Goal: Task Accomplishment & Management: Manage account settings

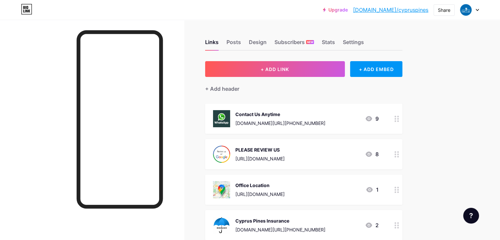
click at [478, 12] on div at bounding box center [469, 10] width 19 height 12
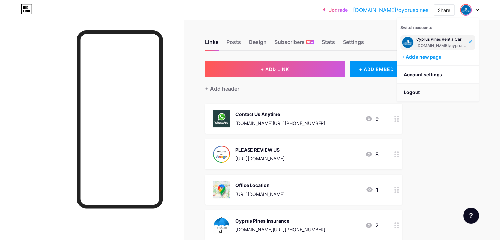
click at [425, 92] on li "Logout" at bounding box center [438, 93] width 82 height 18
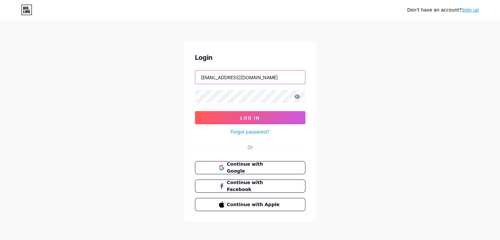
click at [224, 79] on input "[EMAIL_ADDRESS][DOMAIN_NAME]" at bounding box center [250, 77] width 110 height 13
type input "[EMAIL_ADDRESS][DOMAIN_NAME]"
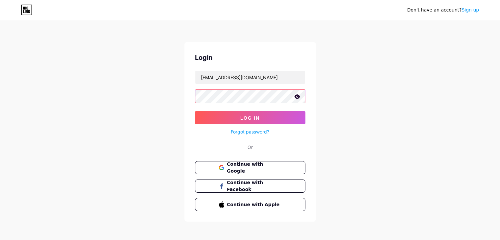
scroll to position [2, 0]
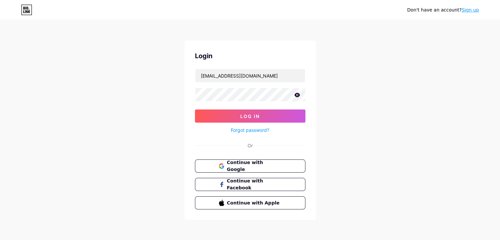
click at [471, 10] on link "Sign up" at bounding box center [470, 9] width 17 height 5
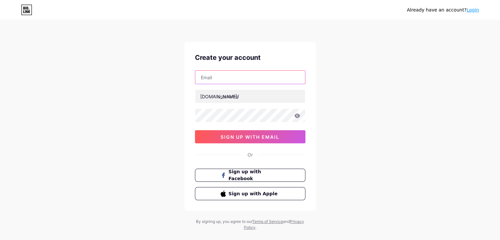
click at [260, 76] on input "text" at bounding box center [250, 77] width 110 height 13
type input "[EMAIL_ADDRESS][DOMAIN_NAME]"
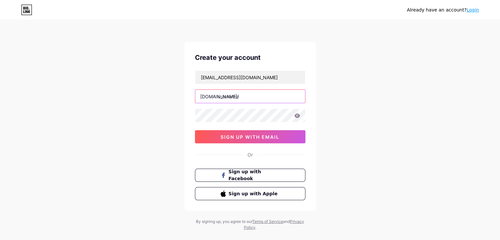
click at [244, 95] on input "text" at bounding box center [250, 96] width 110 height 13
type input "husnutokatlioglu"
click at [102, 137] on div "Already have an account? Login Create your account [EMAIL_ADDRESS][DOMAIN_NAME]…" at bounding box center [250, 126] width 500 height 252
click at [298, 117] on icon at bounding box center [297, 115] width 6 height 5
click at [329, 131] on div "Already have an account? Login Create your account [EMAIL_ADDRESS][DOMAIN_NAME]…" at bounding box center [250, 126] width 500 height 252
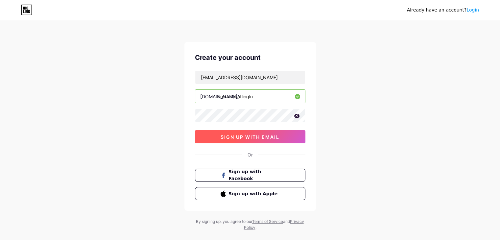
click at [255, 134] on span "sign up with email" at bounding box center [250, 137] width 59 height 6
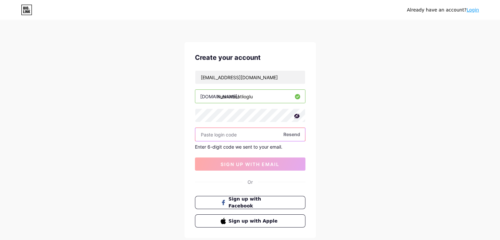
click at [206, 134] on input "text" at bounding box center [250, 134] width 110 height 13
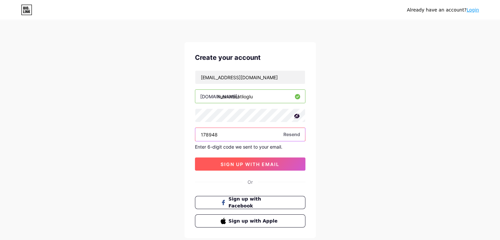
type input "178948"
click at [253, 161] on span "sign up with email" at bounding box center [250, 164] width 59 height 6
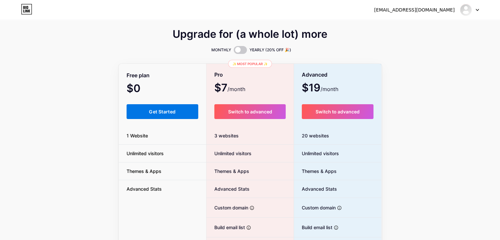
click at [161, 113] on span "Get Started" at bounding box center [162, 112] width 27 height 6
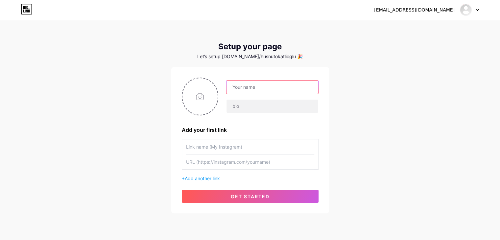
click at [249, 89] on input "text" at bounding box center [272, 87] width 91 height 13
type input "[EMAIL_ADDRESS][DOMAIN_NAME]"
click at [267, 104] on input "text" at bounding box center [272, 106] width 91 height 13
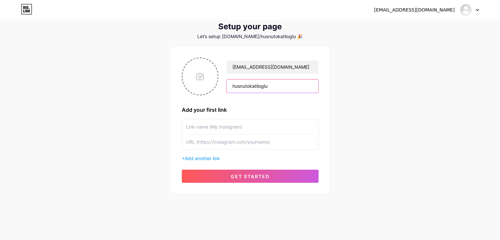
scroll to position [21, 0]
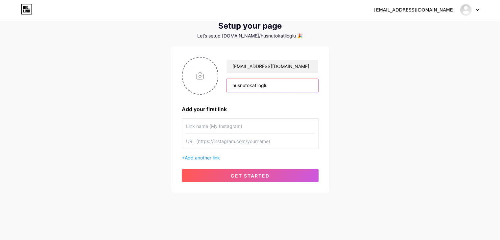
type input "husnutokatlioglu"
click at [205, 127] on input "text" at bounding box center [250, 126] width 128 height 15
type input "web page"
click at [184, 140] on div "web page" at bounding box center [250, 133] width 137 height 31
click at [187, 141] on input "text" at bounding box center [250, 141] width 128 height 15
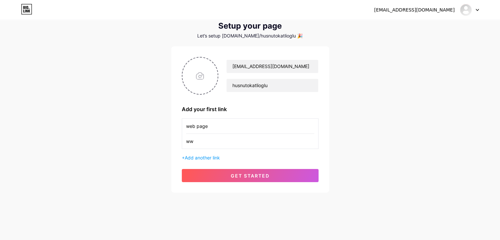
type input "w"
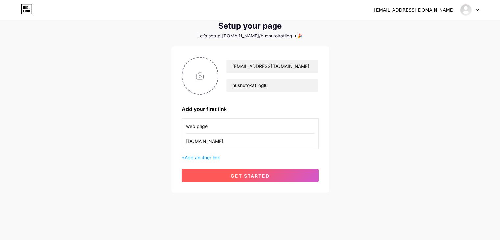
type input "[DOMAIN_NAME]"
click at [223, 176] on button "get started" at bounding box center [250, 175] width 137 height 13
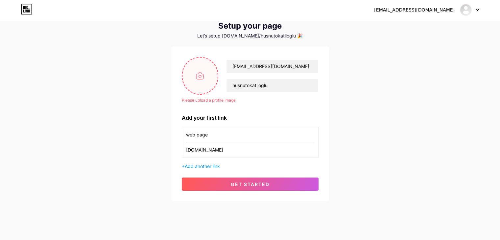
click at [200, 80] on input "file" at bounding box center [201, 76] width 36 height 37
click at [196, 77] on input "file" at bounding box center [201, 76] width 36 height 37
click at [195, 74] on input "file" at bounding box center [201, 76] width 36 height 37
type input "C:\fakepath\Ekran görüntüsü [DATE] 191403.png"
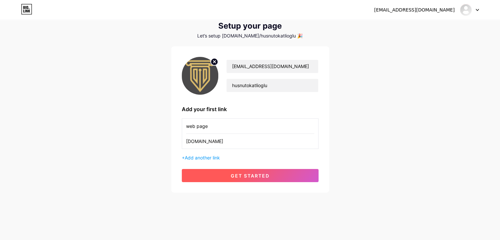
click at [242, 174] on span "get started" at bounding box center [250, 176] width 39 height 6
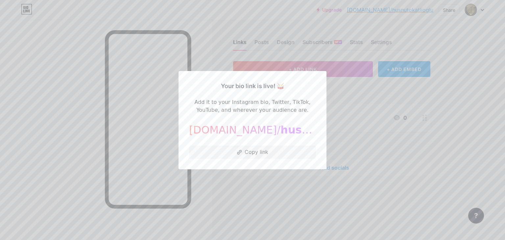
click at [474, 75] on div at bounding box center [252, 120] width 505 height 240
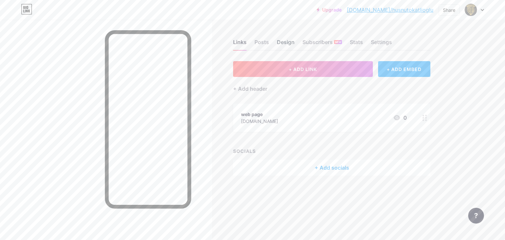
click at [289, 43] on div "Design" at bounding box center [286, 44] width 18 height 12
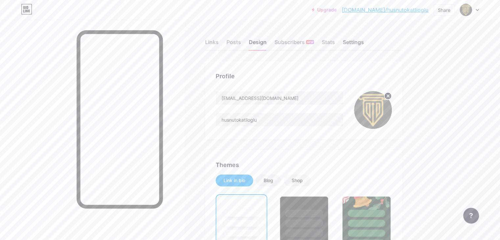
click at [364, 44] on div "Settings" at bounding box center [353, 44] width 21 height 12
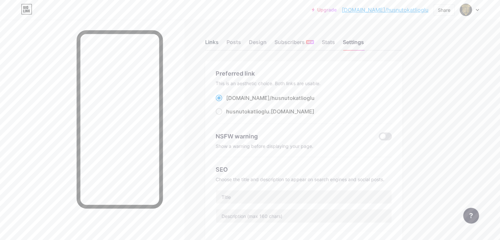
click at [219, 44] on div "Links" at bounding box center [211, 44] width 13 height 12
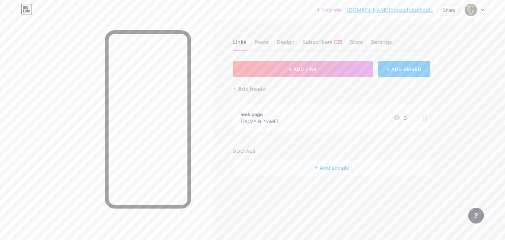
click at [319, 168] on div "+ Add socials" at bounding box center [331, 168] width 197 height 16
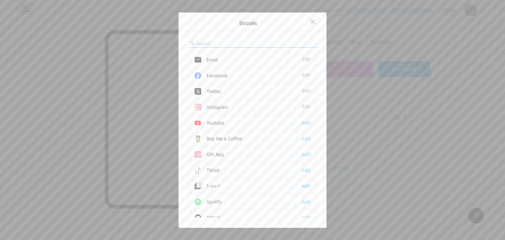
click at [234, 58] on div "Email Edit" at bounding box center [252, 60] width 127 height 14
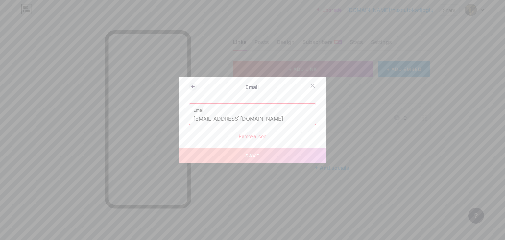
click at [228, 120] on input "[EMAIL_ADDRESS][DOMAIN_NAME]" at bounding box center [252, 118] width 118 height 11
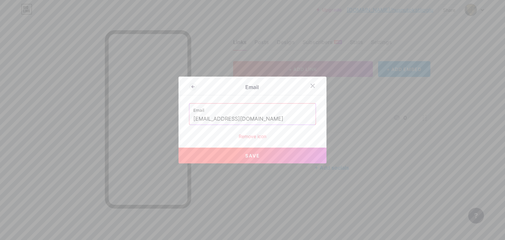
type input "[EMAIL_ADDRESS][DOMAIN_NAME]"
click at [245, 156] on span "Save" at bounding box center [252, 156] width 15 height 6
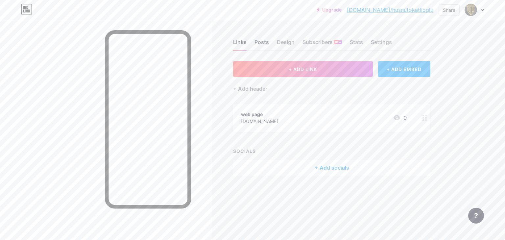
click at [262, 44] on div "Posts" at bounding box center [262, 44] width 14 height 12
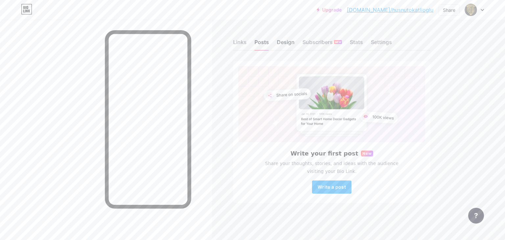
click at [288, 45] on div "Design" at bounding box center [286, 44] width 18 height 12
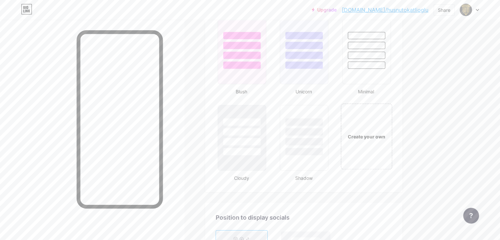
scroll to position [701, 0]
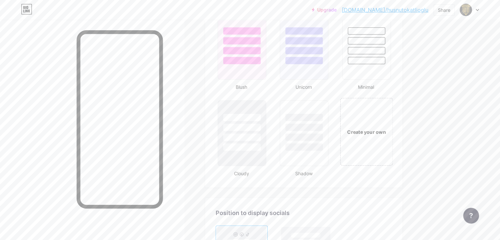
click at [390, 141] on div "Create your own" at bounding box center [366, 132] width 53 height 68
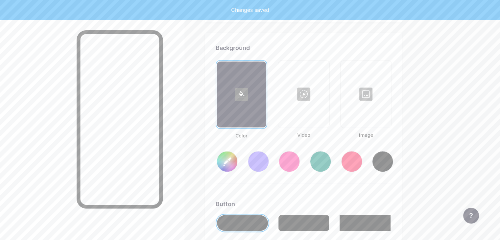
scroll to position [871, 0]
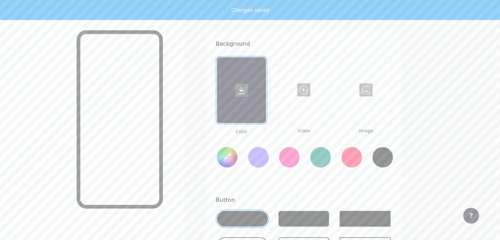
type input "#ffffff"
type input "#000000"
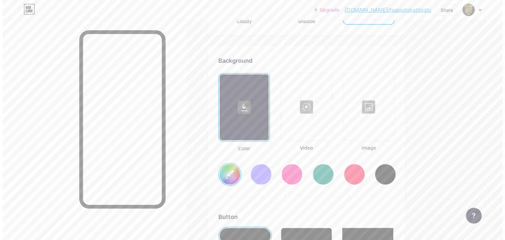
scroll to position [857, 0]
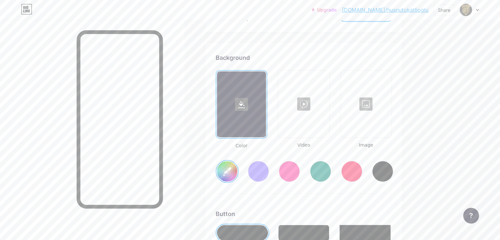
click at [329, 123] on div at bounding box center [304, 104] width 50 height 66
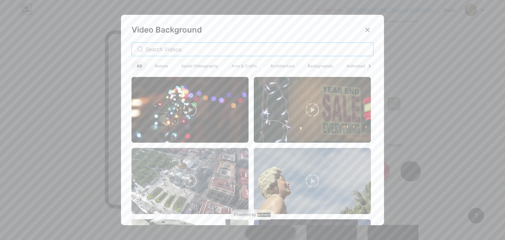
click at [166, 48] on input "text" at bounding box center [257, 49] width 222 height 8
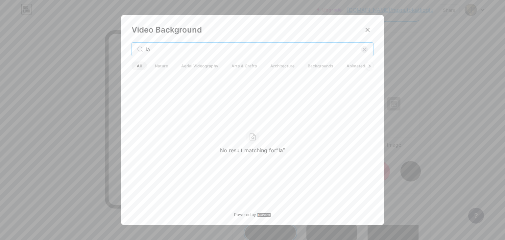
type input "l"
click at [174, 48] on input "avukat" at bounding box center [253, 49] width 215 height 8
drag, startPoint x: 174, startPoint y: 48, endPoint x: 121, endPoint y: 48, distance: 52.6
click at [121, 48] on div "Video Background avukat All Nature Aerial Videography Arts & Crafts Architectur…" at bounding box center [252, 121] width 263 height 213
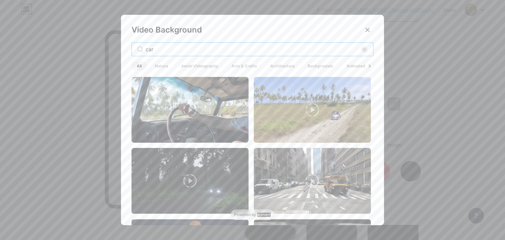
click at [158, 52] on input "car" at bounding box center [253, 49] width 215 height 8
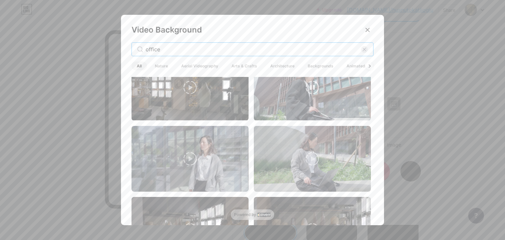
scroll to position [395, 0]
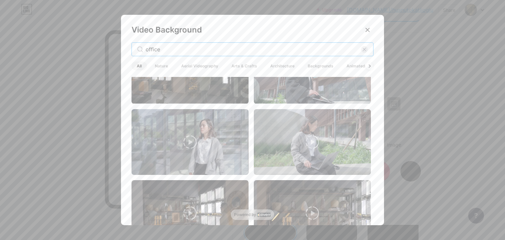
click at [153, 46] on input "office" at bounding box center [253, 49] width 215 height 8
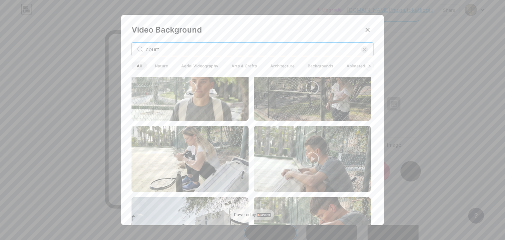
scroll to position [658, 0]
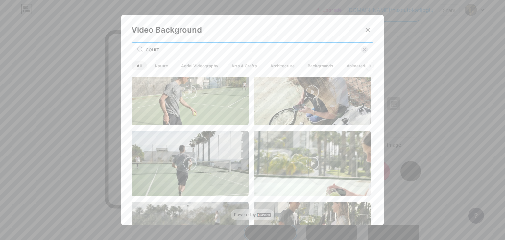
click at [163, 50] on input "court" at bounding box center [253, 49] width 215 height 8
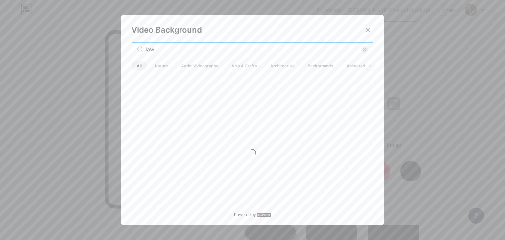
scroll to position [0, 0]
click at [163, 50] on input "law" at bounding box center [253, 49] width 215 height 8
click at [158, 51] on input "headoffice" at bounding box center [253, 49] width 215 height 8
click at [156, 53] on input "headoffice" at bounding box center [253, 49] width 215 height 8
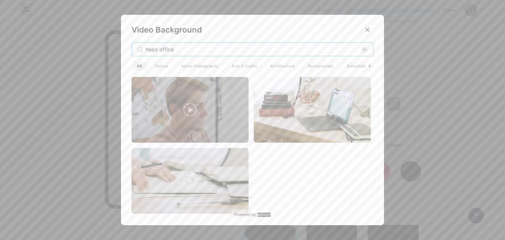
drag, startPoint x: 179, startPoint y: 50, endPoint x: 63, endPoint y: 50, distance: 115.4
click at [63, 50] on div "Video Background head office All Nature Aerial Videography Arts & Crafts Archit…" at bounding box center [252, 120] width 505 height 240
type input "office"
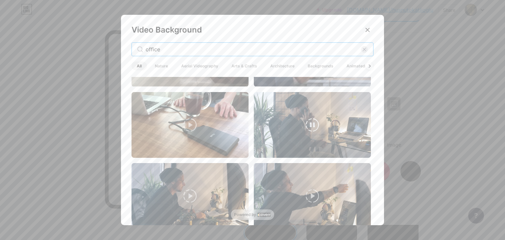
scroll to position [701, 0]
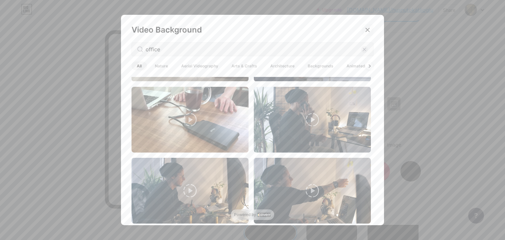
click at [365, 29] on icon at bounding box center [367, 29] width 5 height 5
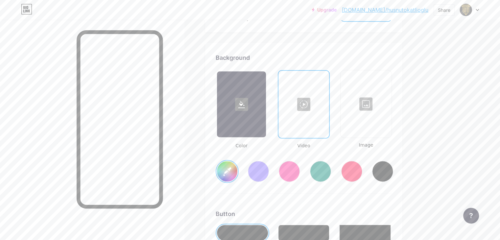
click at [387, 118] on div at bounding box center [366, 104] width 50 height 66
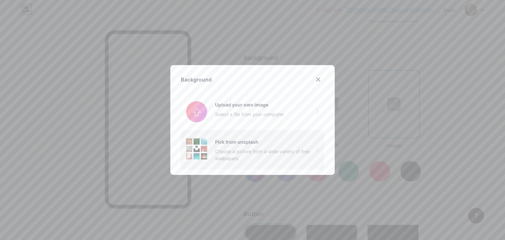
click at [248, 152] on div "Choose a picture from a wide variety of free wallpapers" at bounding box center [265, 155] width 101 height 14
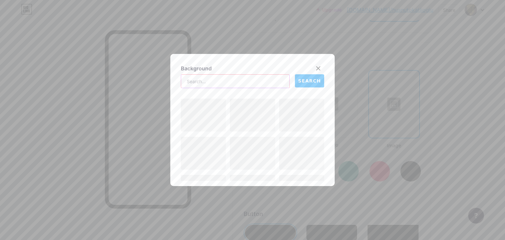
click at [200, 79] on input "text" at bounding box center [235, 81] width 108 height 13
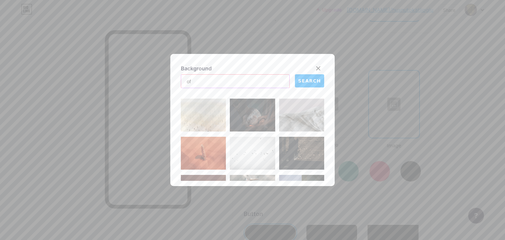
type input "o"
type input "law"
click at [308, 83] on span "SEARCH" at bounding box center [309, 81] width 23 height 7
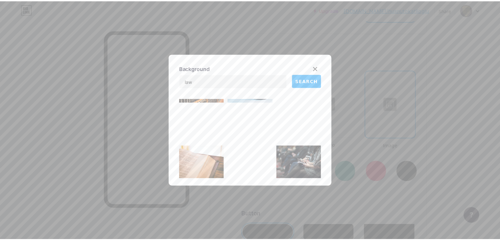
scroll to position [1614, 0]
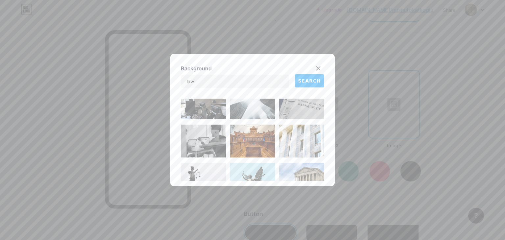
click at [208, 172] on img at bounding box center [203, 179] width 45 height 33
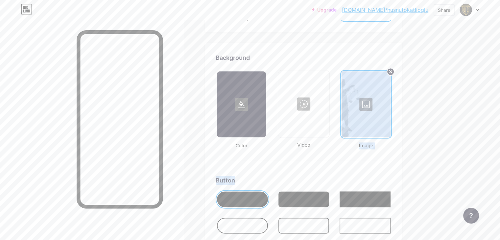
drag, startPoint x: 406, startPoint y: 116, endPoint x: 451, endPoint y: 161, distance: 64.2
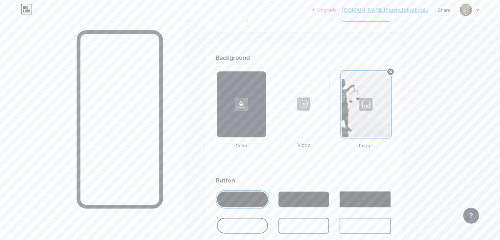
click at [391, 102] on div at bounding box center [366, 104] width 49 height 66
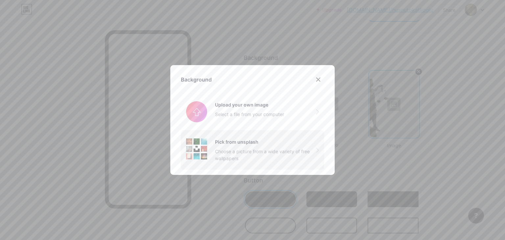
click at [268, 149] on div "Choose a picture from a wide variety of free wallpapers" at bounding box center [265, 155] width 101 height 14
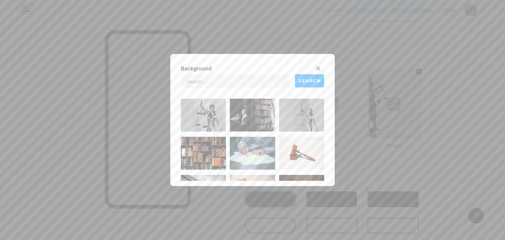
click at [287, 120] on img at bounding box center [301, 115] width 45 height 33
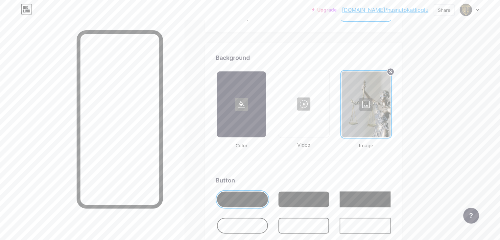
click at [389, 117] on div at bounding box center [366, 104] width 49 height 66
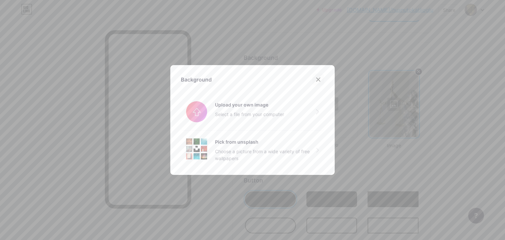
click at [316, 77] on icon at bounding box center [318, 79] width 5 height 5
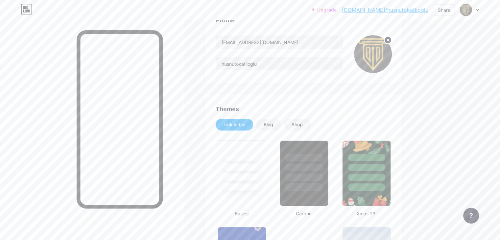
scroll to position [0, 0]
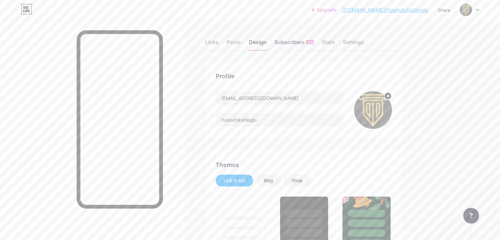
click at [314, 45] on div "Subscribers NEW" at bounding box center [294, 44] width 39 height 12
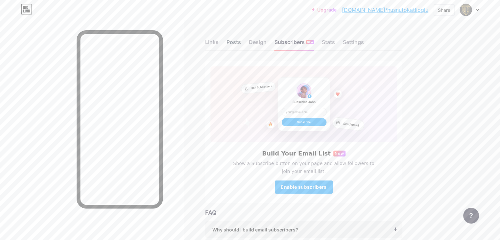
click at [241, 44] on div "Posts" at bounding box center [234, 44] width 14 height 12
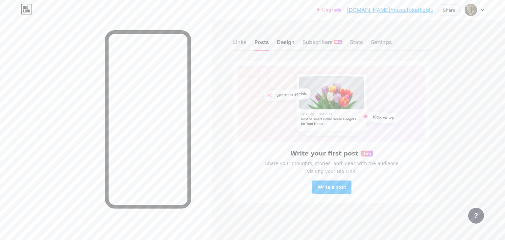
click at [280, 42] on div "Design" at bounding box center [286, 44] width 18 height 12
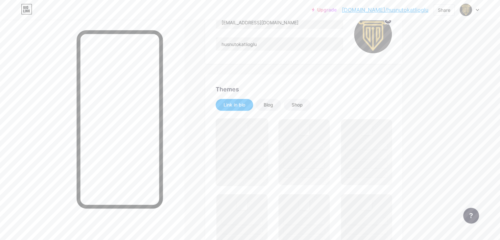
scroll to position [132, 0]
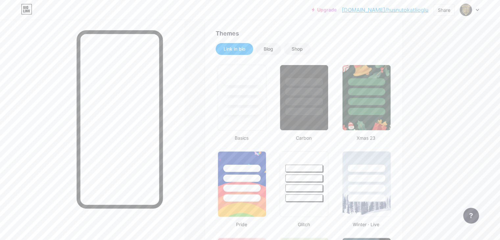
type input "#000000"
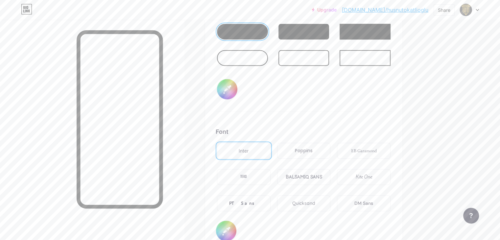
scroll to position [1096, 0]
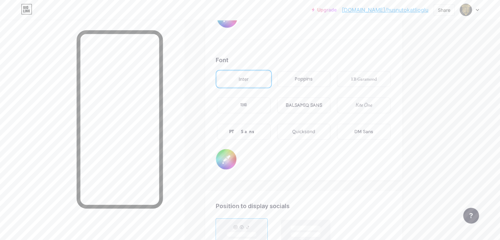
click at [313, 76] on div "Poppins" at bounding box center [304, 79] width 18 height 7
click at [315, 129] on div "Quicksand" at bounding box center [303, 131] width 23 height 7
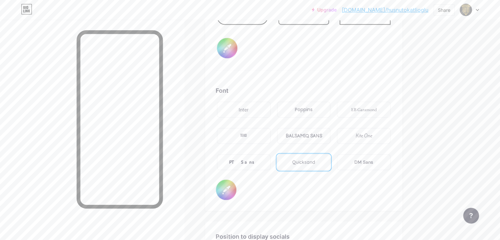
scroll to position [1052, 0]
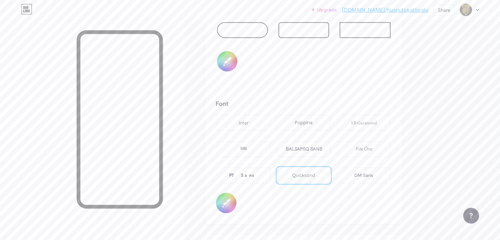
click at [271, 171] on div "PT Sans" at bounding box center [244, 175] width 54 height 16
click at [377, 123] on div "EB Garamond" at bounding box center [364, 122] width 26 height 7
click at [315, 173] on div "Quicksand" at bounding box center [303, 175] width 23 height 7
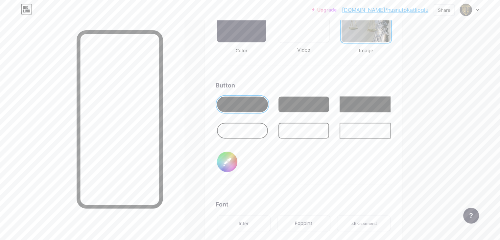
scroll to position [955, 0]
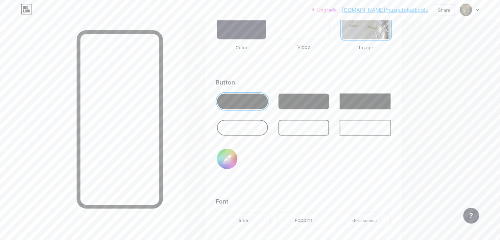
click at [329, 97] on div at bounding box center [304, 101] width 51 height 16
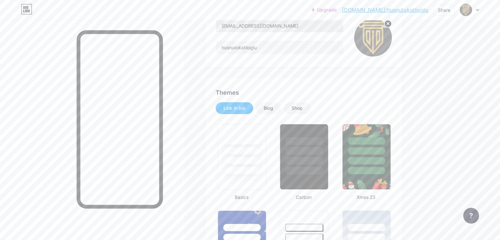
scroll to position [0, 0]
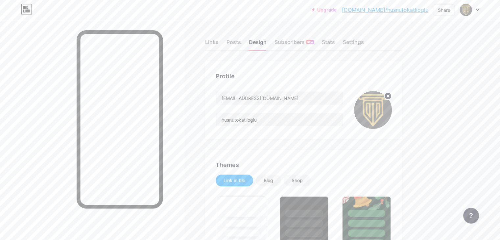
click at [392, 108] on img at bounding box center [373, 110] width 38 height 38
click at [392, 97] on circle at bounding box center [387, 95] width 7 height 7
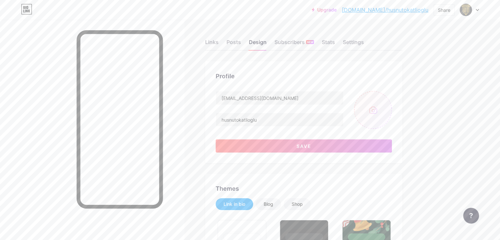
click at [392, 111] on input "file" at bounding box center [373, 110] width 38 height 38
type input "C:\fakepath\Ekran görüntüsü [DATE] 192309.png"
click at [219, 42] on div "Links" at bounding box center [211, 44] width 13 height 12
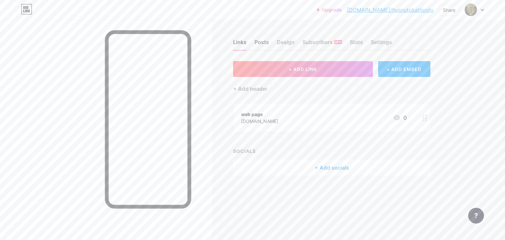
click at [260, 45] on div "Posts" at bounding box center [262, 44] width 14 height 12
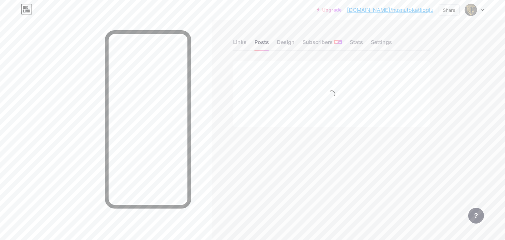
click at [275, 45] on div "Links Posts Design Subscribers NEW Stats Settings" at bounding box center [331, 39] width 197 height 23
click at [280, 45] on div "Design" at bounding box center [286, 44] width 18 height 12
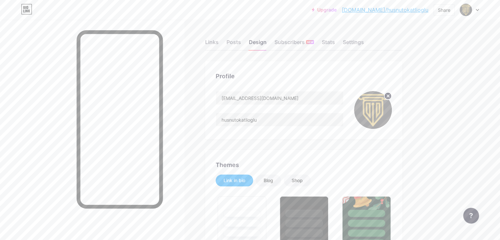
type input "#000000"
click at [219, 40] on div "Links" at bounding box center [211, 44] width 13 height 12
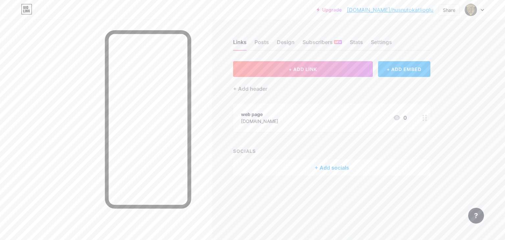
click at [331, 167] on div "+ Add socials" at bounding box center [331, 168] width 197 height 16
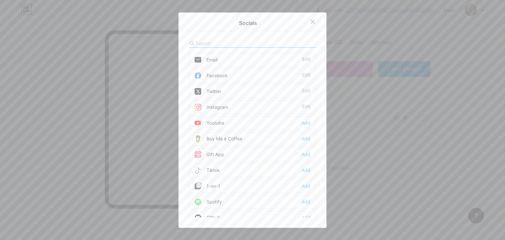
click at [260, 62] on div "Email Edit" at bounding box center [252, 60] width 127 height 14
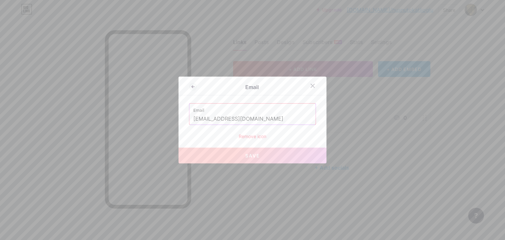
click at [253, 156] on span "Save" at bounding box center [252, 156] width 15 height 6
click at [254, 155] on span "Save" at bounding box center [252, 156] width 15 height 6
click at [310, 84] on icon at bounding box center [312, 85] width 5 height 5
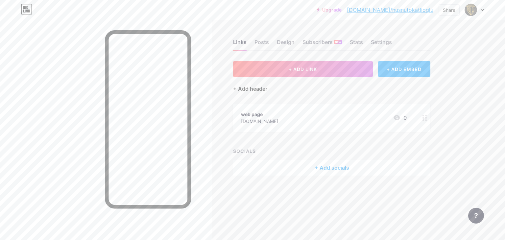
click at [261, 88] on div "+ Add header" at bounding box center [250, 89] width 34 height 8
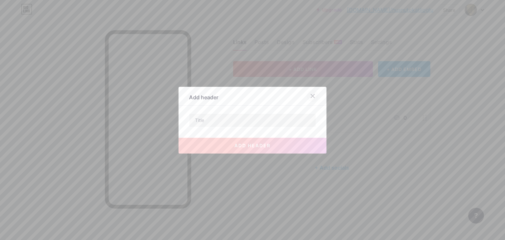
click at [310, 96] on icon at bounding box center [312, 95] width 5 height 5
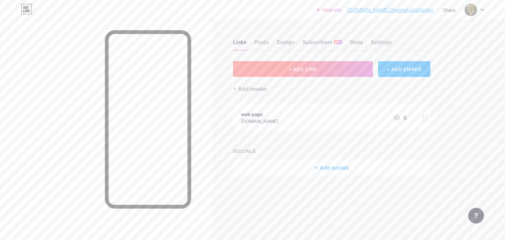
click at [317, 68] on span "+ ADD LINK" at bounding box center [303, 69] width 28 height 6
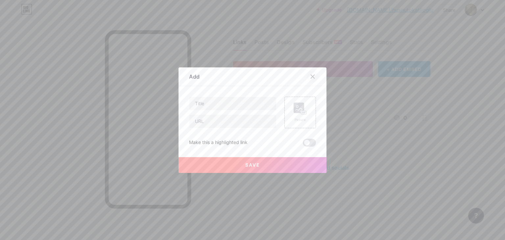
click at [310, 75] on icon at bounding box center [312, 76] width 5 height 5
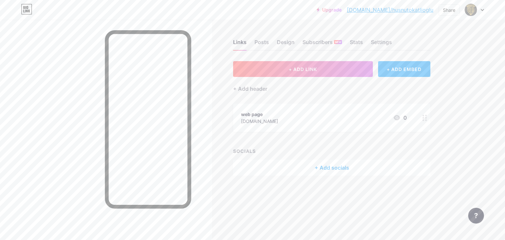
click at [337, 166] on div "+ Add socials" at bounding box center [331, 168] width 197 height 16
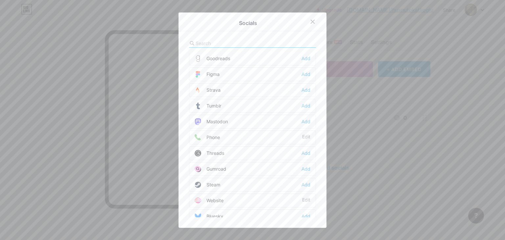
scroll to position [587, 0]
click at [302, 133] on div "Edit" at bounding box center [306, 136] width 8 height 7
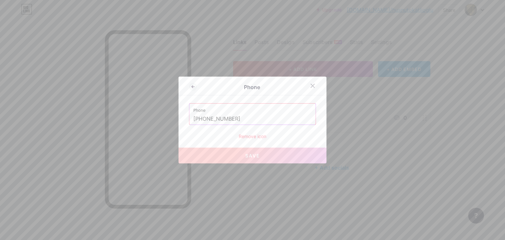
click at [249, 118] on input "[PHONE_NUMBER]" at bounding box center [252, 118] width 118 height 11
drag, startPoint x: 213, startPoint y: 118, endPoint x: 307, endPoint y: 122, distance: 94.8
click at [308, 121] on input "[PHONE_NUMBER]" at bounding box center [252, 118] width 118 height 11
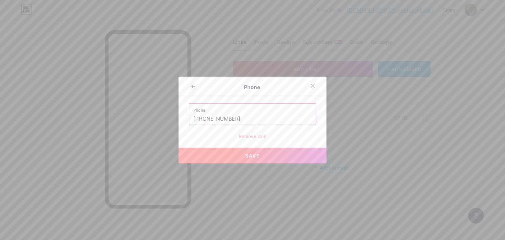
type input "[PHONE_NUMBER]"
click at [252, 159] on button "Save" at bounding box center [253, 156] width 148 height 16
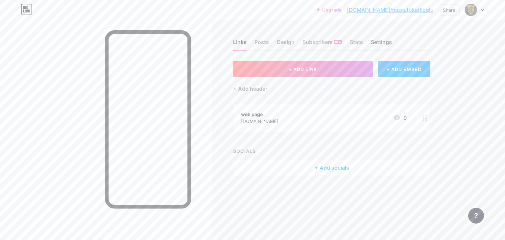
click at [379, 41] on div "Settings" at bounding box center [381, 44] width 21 height 12
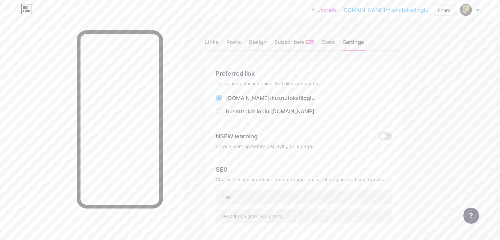
click at [364, 41] on div "Settings" at bounding box center [353, 44] width 21 height 12
click at [219, 44] on div "Links" at bounding box center [211, 44] width 13 height 12
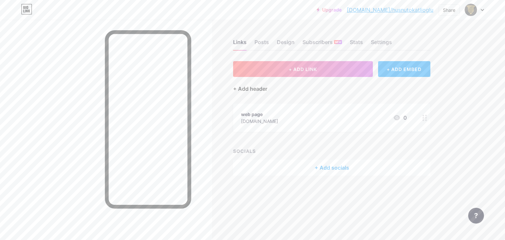
click at [257, 91] on div "+ Add header" at bounding box center [250, 89] width 34 height 8
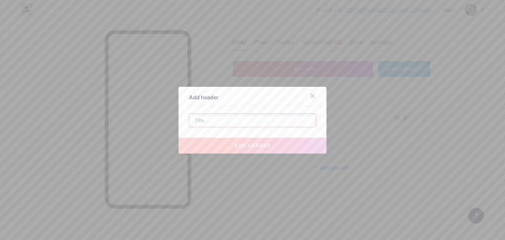
click at [232, 121] on input "text" at bounding box center [252, 120] width 126 height 13
click at [232, 120] on input "text" at bounding box center [252, 120] width 126 height 13
click at [310, 97] on icon at bounding box center [312, 95] width 5 height 5
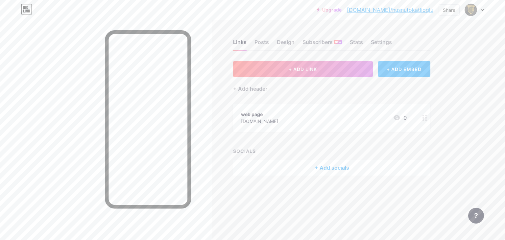
click at [322, 172] on div "+ Add socials" at bounding box center [331, 168] width 197 height 16
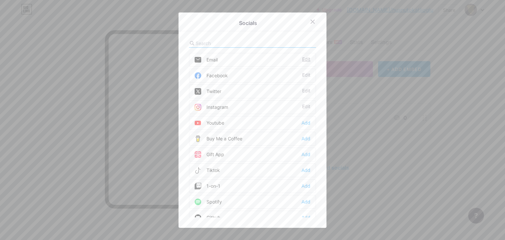
click at [307, 60] on div "Edit" at bounding box center [306, 60] width 8 height 7
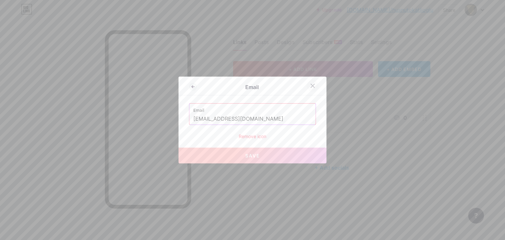
click at [311, 85] on icon at bounding box center [313, 86] width 4 height 4
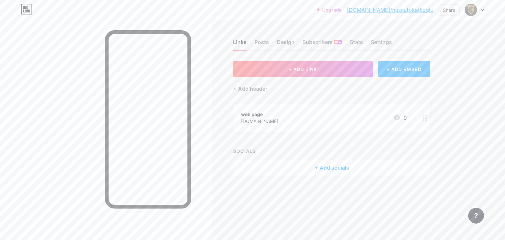
click at [335, 167] on div "+ Add socials" at bounding box center [331, 168] width 197 height 16
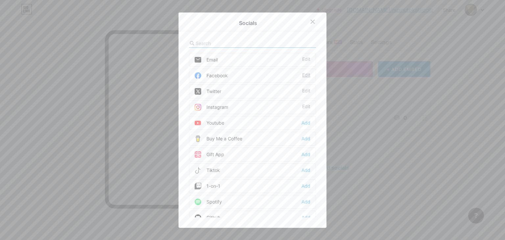
click at [302, 74] on div "Edit" at bounding box center [306, 75] width 8 height 7
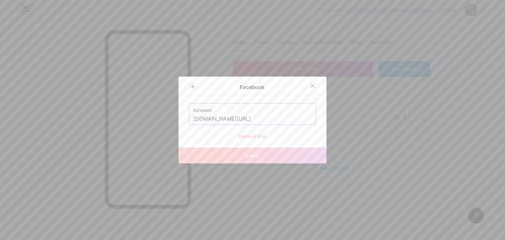
drag, startPoint x: 281, startPoint y: 120, endPoint x: 162, endPoint y: 120, distance: 119.7
click at [162, 120] on div "Facebook Facebook [DOMAIN_NAME][URL] Remove icon Save" at bounding box center [252, 120] width 505 height 240
click at [242, 134] on div "Remove icon" at bounding box center [252, 136] width 127 height 7
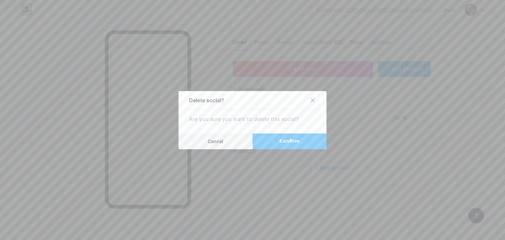
click at [282, 138] on span "Confirm" at bounding box center [290, 141] width 20 height 7
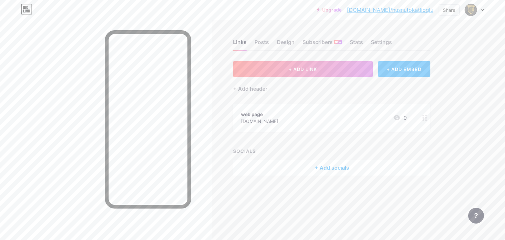
click at [337, 166] on div "+ Add socials" at bounding box center [331, 168] width 197 height 16
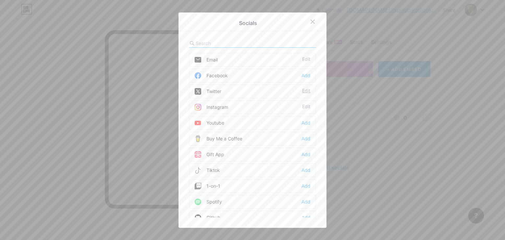
click at [304, 91] on div "Edit" at bounding box center [306, 91] width 8 height 7
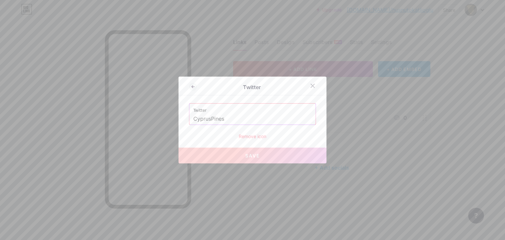
click at [252, 136] on div "Remove icon" at bounding box center [252, 136] width 127 height 7
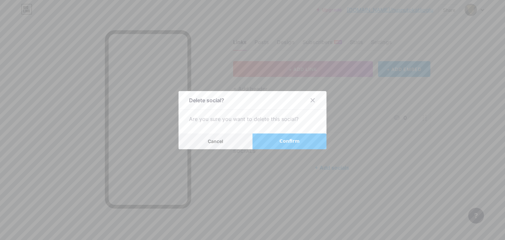
click at [274, 143] on button "Confirm" at bounding box center [290, 142] width 74 height 16
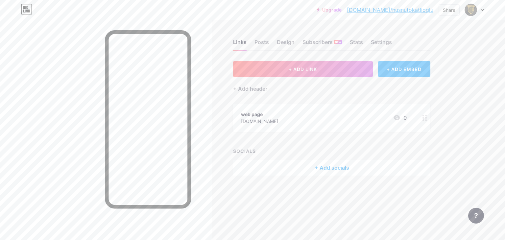
click at [343, 167] on div "+ Add socials" at bounding box center [331, 168] width 197 height 16
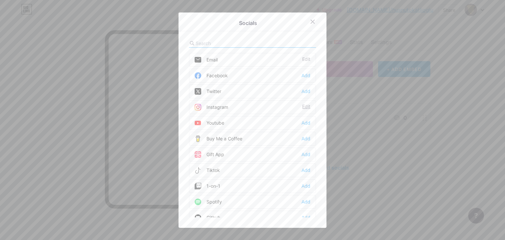
click at [304, 106] on div "Edit" at bounding box center [306, 107] width 8 height 7
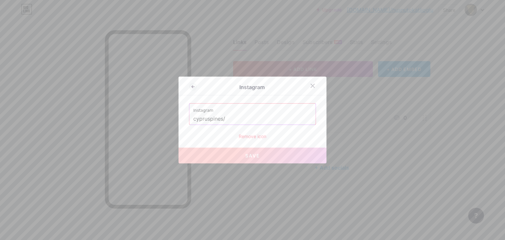
click at [251, 136] on div "Remove icon" at bounding box center [252, 136] width 127 height 7
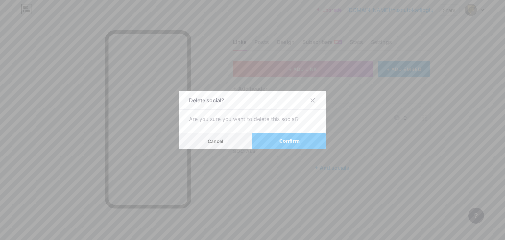
click at [285, 142] on span "Confirm" at bounding box center [290, 141] width 20 height 7
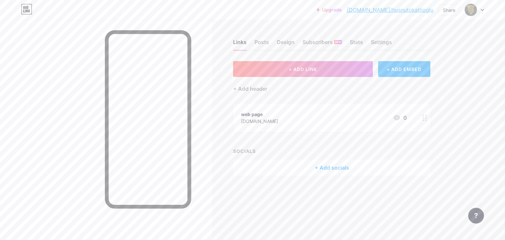
click at [342, 170] on div "+ Add socials" at bounding box center [331, 168] width 197 height 16
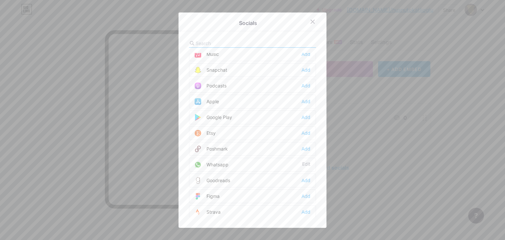
scroll to position [482, 0]
click at [304, 143] on div "Edit" at bounding box center [306, 146] width 8 height 7
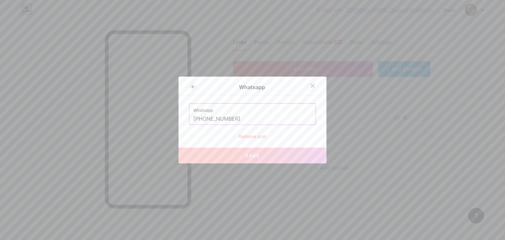
drag, startPoint x: 211, startPoint y: 117, endPoint x: 260, endPoint y: 116, distance: 49.0
click at [260, 116] on input "[PHONE_NUMBER]" at bounding box center [252, 118] width 118 height 11
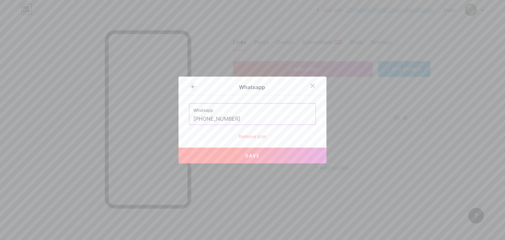
type input "[PHONE_NUMBER]"
click at [251, 156] on span "Save" at bounding box center [252, 156] width 15 height 6
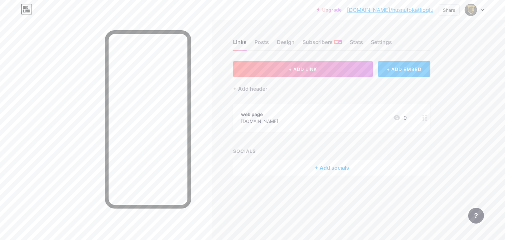
click at [338, 167] on div "+ Add socials" at bounding box center [331, 168] width 197 height 16
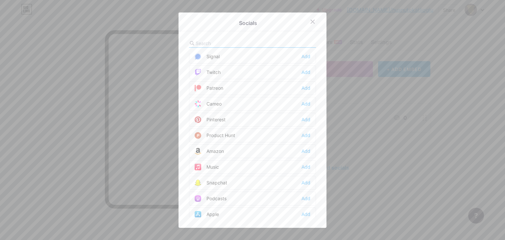
scroll to position [307, 0]
click at [305, 81] on div "Edit" at bounding box center [306, 84] width 8 height 7
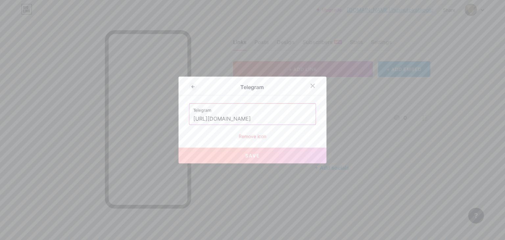
click at [249, 138] on div "Remove icon" at bounding box center [252, 136] width 127 height 7
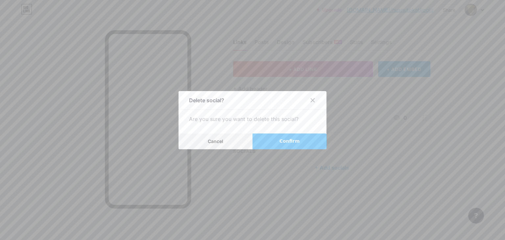
click at [285, 146] on button "Confirm" at bounding box center [290, 142] width 74 height 16
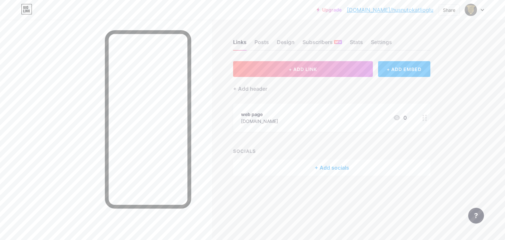
click at [329, 167] on div "+ Add socials" at bounding box center [331, 168] width 197 height 16
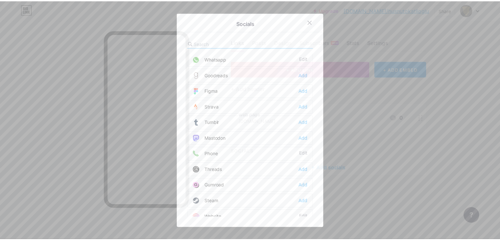
scroll to position [570, 0]
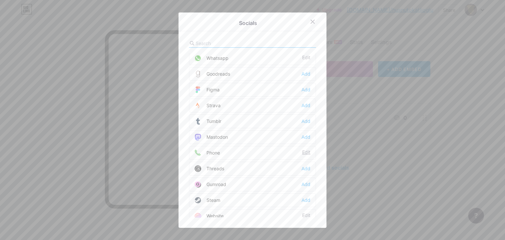
click at [303, 150] on div "Edit" at bounding box center [306, 153] width 8 height 7
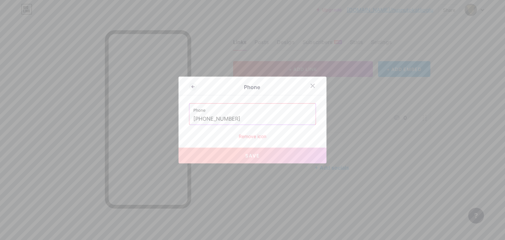
click at [256, 158] on button "Save" at bounding box center [253, 156] width 148 height 16
click at [307, 81] on div at bounding box center [317, 86] width 20 height 12
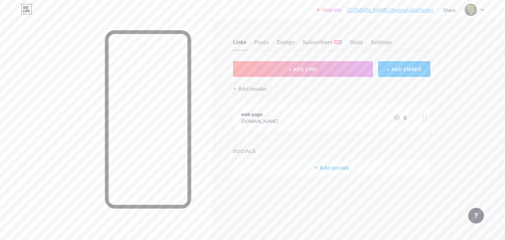
click at [485, 8] on div "Upgrade [DOMAIN_NAME]/husnut... [DOMAIN_NAME]/husnutokatlioglu Share Switch acc…" at bounding box center [252, 10] width 505 height 12
click at [482, 9] on icon at bounding box center [482, 10] width 3 height 2
click at [481, 9] on icon at bounding box center [482, 10] width 3 height 2
click at [447, 13] on div "Share" at bounding box center [449, 10] width 12 height 7
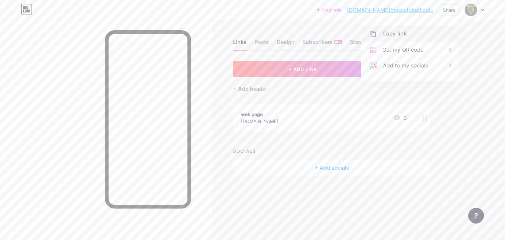
click at [405, 35] on div "Copy link" at bounding box center [410, 34] width 98 height 16
click at [472, 161] on div "Upgrade [DOMAIN_NAME]/husnut... [DOMAIN_NAME]/husnutokatlioglu Share Copy link …" at bounding box center [252, 120] width 505 height 240
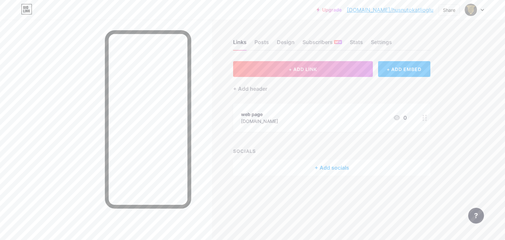
click at [423, 119] on circle at bounding box center [424, 120] width 2 height 2
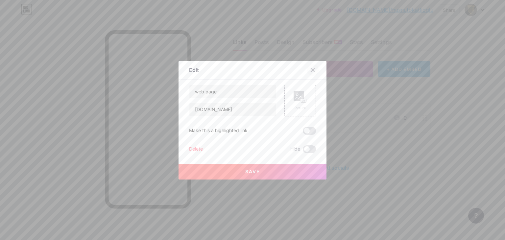
click at [310, 69] on icon at bounding box center [312, 69] width 5 height 5
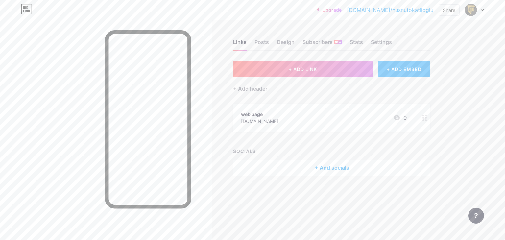
click at [425, 118] on icon at bounding box center [425, 118] width 5 height 6
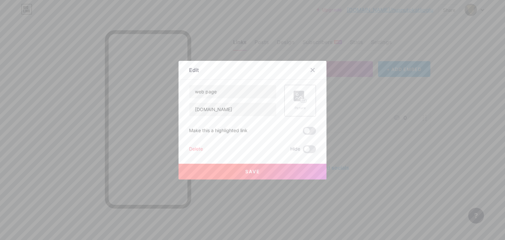
click at [297, 101] on rect at bounding box center [299, 96] width 11 height 11
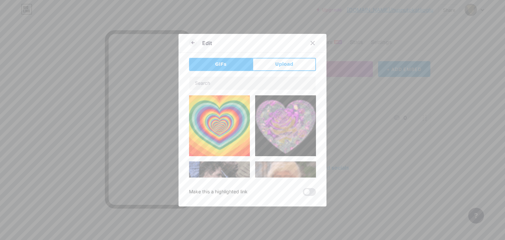
click at [268, 71] on div "GIFs Upload Content YouTube Play YouTube video without leaving your page. ADD V…" at bounding box center [252, 127] width 127 height 138
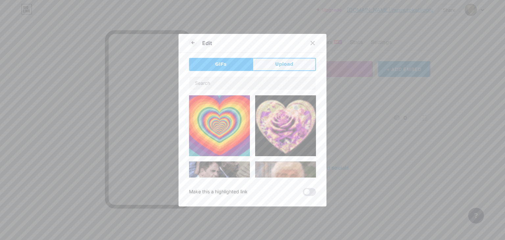
click at [268, 68] on button "Upload" at bounding box center [284, 64] width 63 height 13
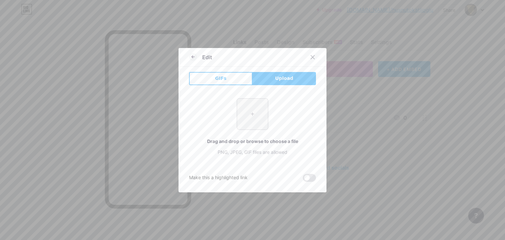
click at [253, 118] on input "file" at bounding box center [252, 114] width 31 height 31
type input "C:\fakepath\Ekran görüntüsü [DATE] 192309.png"
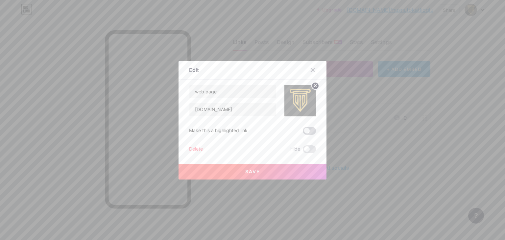
click at [309, 132] on span at bounding box center [309, 131] width 13 height 8
click at [303, 133] on input "checkbox" at bounding box center [303, 133] width 0 height 0
click at [256, 171] on span "Save" at bounding box center [252, 172] width 15 height 6
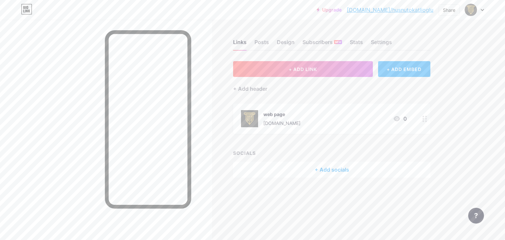
click at [399, 71] on div "+ ADD EMBED" at bounding box center [404, 69] width 52 height 16
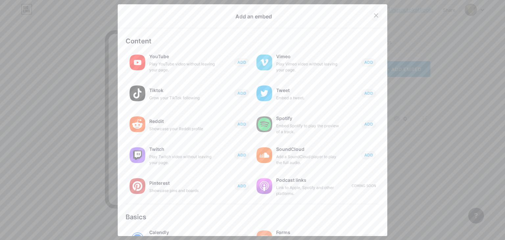
click at [375, 17] on icon at bounding box center [377, 15] width 4 height 4
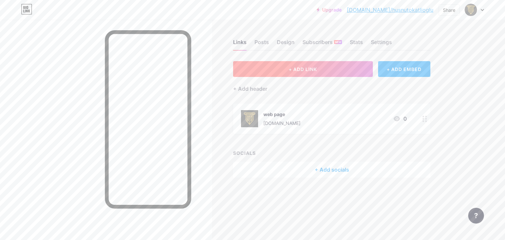
click at [324, 73] on button "+ ADD LINK" at bounding box center [303, 69] width 140 height 16
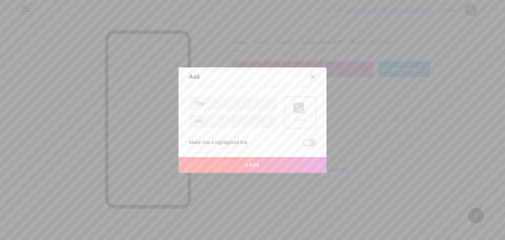
click at [310, 76] on icon at bounding box center [312, 76] width 5 height 5
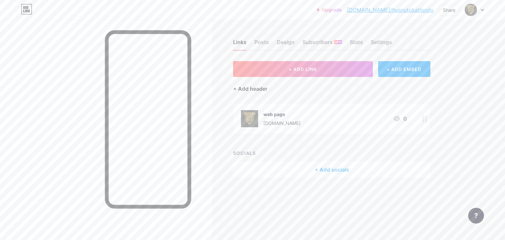
click at [262, 90] on div "+ Add header" at bounding box center [250, 89] width 34 height 8
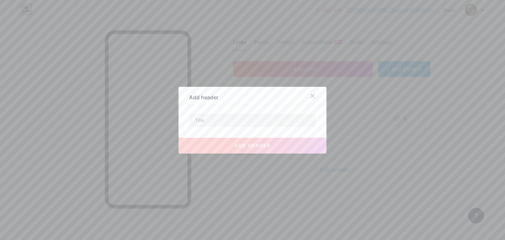
drag, startPoint x: 308, startPoint y: 94, endPoint x: 301, endPoint y: 99, distance: 9.1
click at [307, 94] on div at bounding box center [313, 96] width 12 height 12
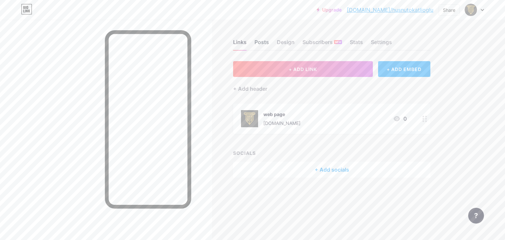
click at [266, 45] on div "Posts" at bounding box center [262, 44] width 14 height 12
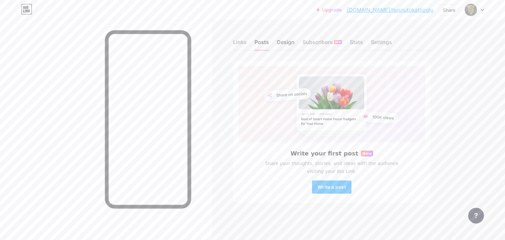
click at [287, 45] on div "Design" at bounding box center [286, 44] width 18 height 12
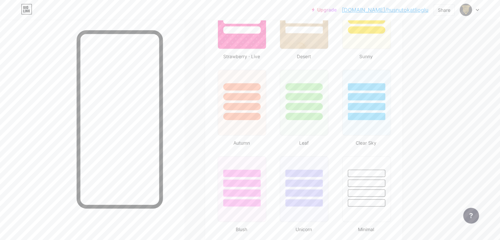
scroll to position [646, 0]
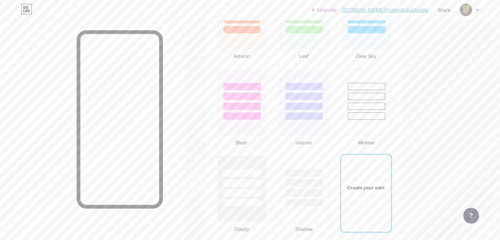
type input "#000000"
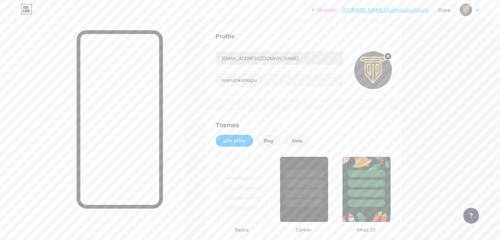
scroll to position [0, 0]
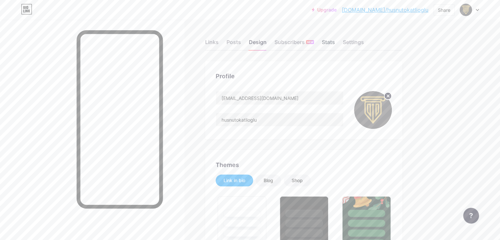
click at [335, 44] on div "Stats" at bounding box center [328, 44] width 13 height 12
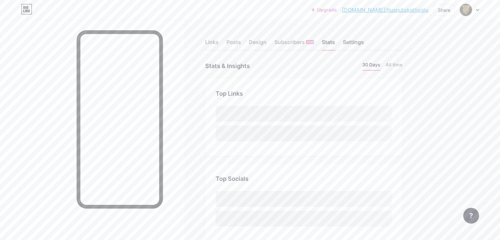
scroll to position [240, 500]
click at [402, 63] on li "All time" at bounding box center [394, 66] width 17 height 10
click at [364, 42] on div "Settings" at bounding box center [353, 44] width 21 height 12
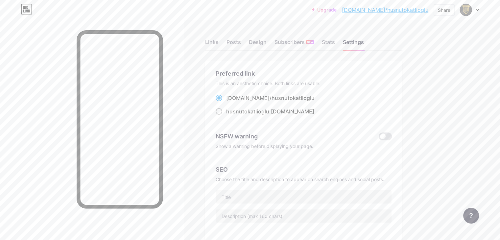
click at [264, 115] on div "husnutokatlioglu .[DOMAIN_NAME]" at bounding box center [270, 112] width 88 height 8
click at [231, 115] on input "husnutokatlioglu .[DOMAIN_NAME]" at bounding box center [228, 117] width 4 height 4
radio input "true"
click at [270, 98] on div "[DOMAIN_NAME]/ husnutokatlioglu" at bounding box center [270, 98] width 88 height 8
click at [231, 102] on input "[DOMAIN_NAME]/ husnutokatlioglu" at bounding box center [228, 104] width 4 height 4
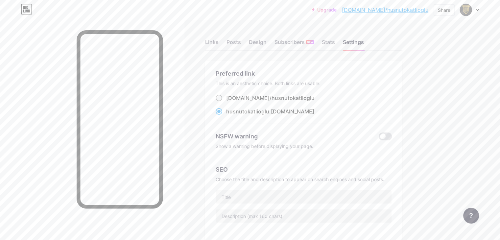
radio input "true"
click at [241, 43] on div "Posts" at bounding box center [234, 44] width 14 height 12
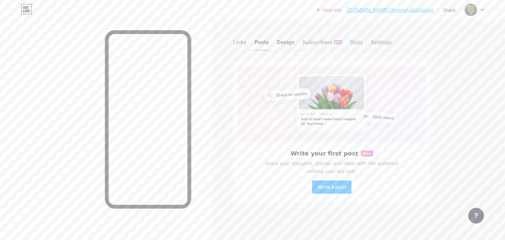
click at [277, 45] on div "Design" at bounding box center [286, 44] width 18 height 12
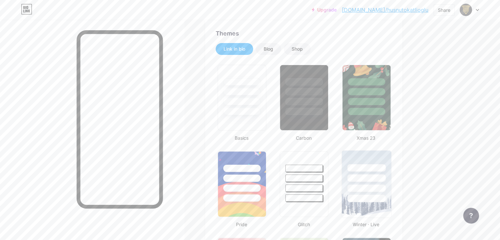
type input "#000000"
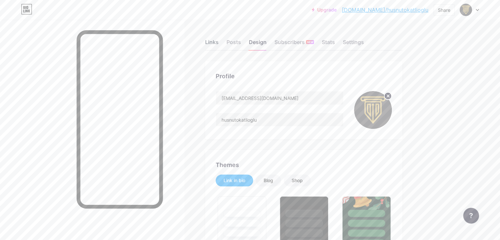
click at [219, 44] on div "Links" at bounding box center [211, 44] width 13 height 12
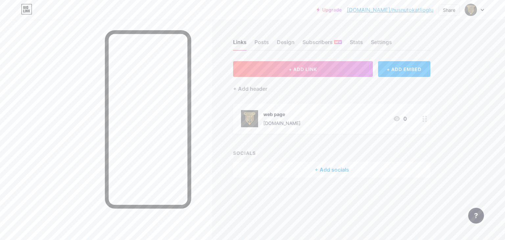
click at [316, 171] on div "+ Add socials" at bounding box center [331, 170] width 197 height 16
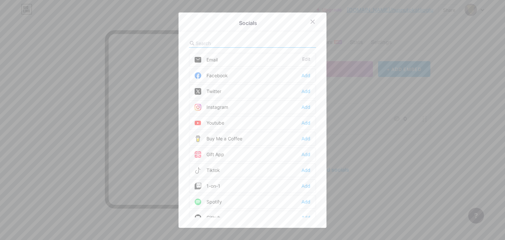
click at [348, 93] on div at bounding box center [252, 120] width 505 height 240
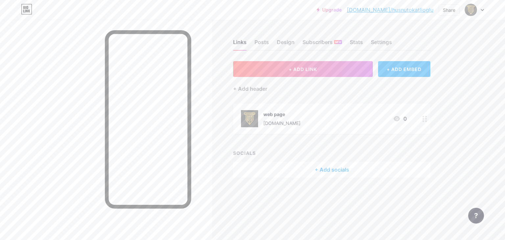
click at [485, 14] on div "Upgrade [DOMAIN_NAME]/husnut... [DOMAIN_NAME]/husnutokatlioglu Share Switch acc…" at bounding box center [252, 10] width 505 height 12
click at [482, 13] on div at bounding box center [474, 10] width 19 height 12
click at [451, 8] on div "Share" at bounding box center [449, 10] width 12 height 7
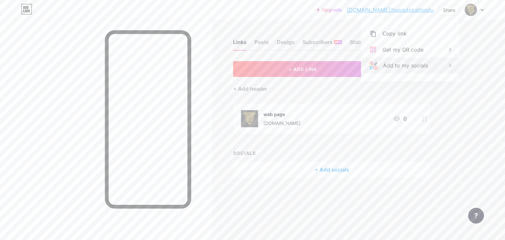
click at [410, 65] on div "Add to my socials" at bounding box center [405, 65] width 45 height 8
click at [487, 63] on div "Upgrade [DOMAIN_NAME]/husnut... [DOMAIN_NAME]/husnutokatlioglu Share Add [DOMAI…" at bounding box center [252, 120] width 505 height 240
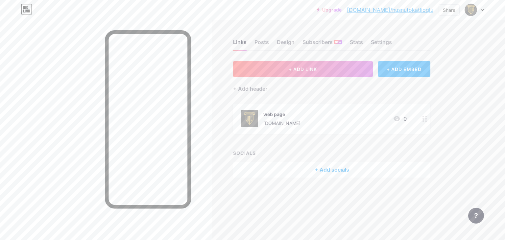
click at [472, 213] on div at bounding box center [476, 216] width 16 height 16
click at [481, 99] on div "Upgrade [DOMAIN_NAME]/husnut... [DOMAIN_NAME]/husnutokatlioglu Share Switch acc…" at bounding box center [252, 120] width 505 height 240
click at [328, 169] on div "+ Add socials" at bounding box center [331, 170] width 197 height 16
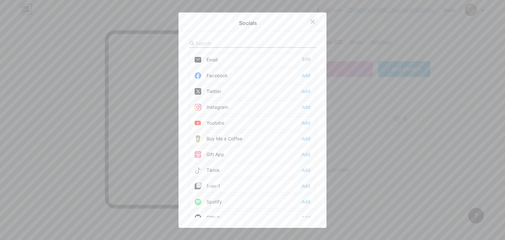
click at [311, 21] on icon at bounding box center [312, 21] width 5 height 5
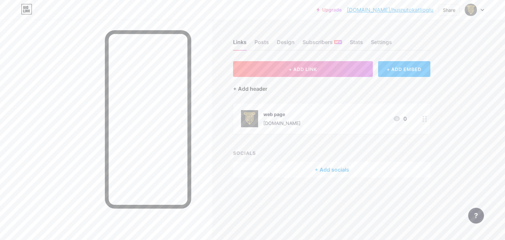
click at [248, 88] on div "+ Add header" at bounding box center [250, 89] width 34 height 8
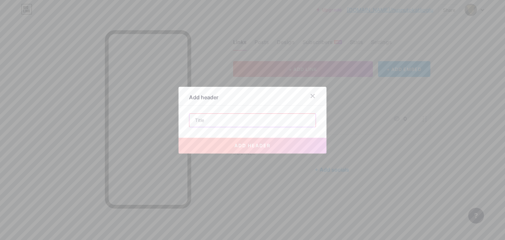
click at [225, 123] on input "text" at bounding box center [252, 120] width 126 height 13
click at [312, 95] on icon at bounding box center [312, 95] width 5 height 5
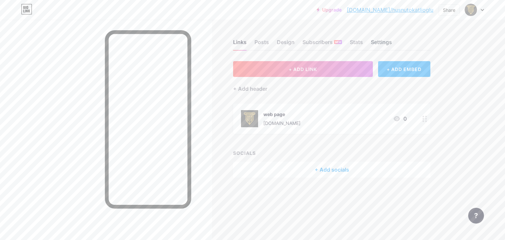
click at [372, 43] on div "Settings" at bounding box center [381, 44] width 21 height 12
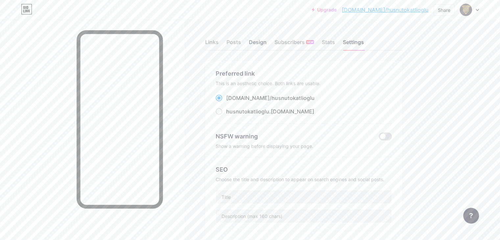
click at [267, 44] on div "Design" at bounding box center [258, 44] width 18 height 12
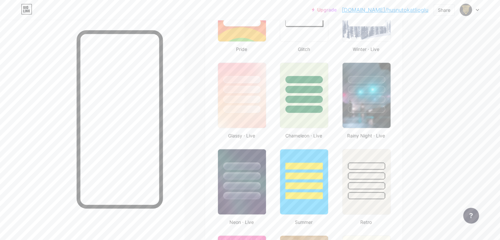
type input "#000000"
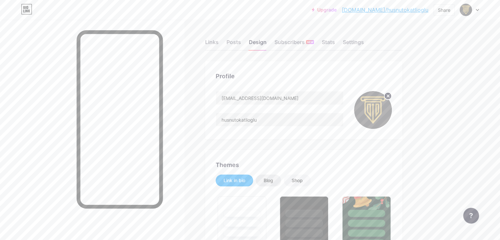
click at [273, 179] on div "Blog" at bounding box center [269, 180] width 10 height 7
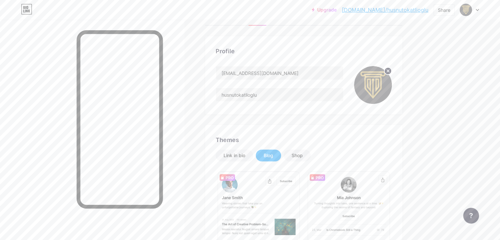
scroll to position [44, 0]
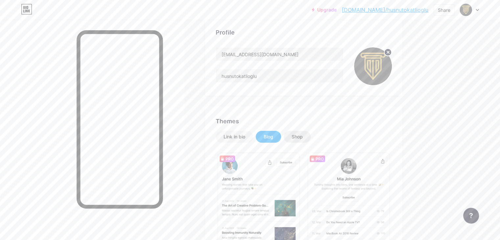
click at [311, 138] on div "Shop" at bounding box center [297, 137] width 27 height 12
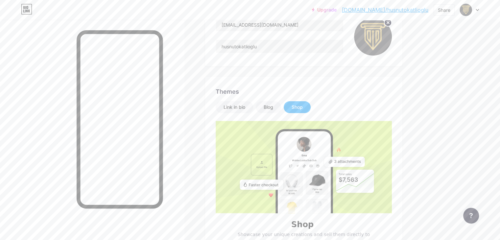
scroll to position [0, 0]
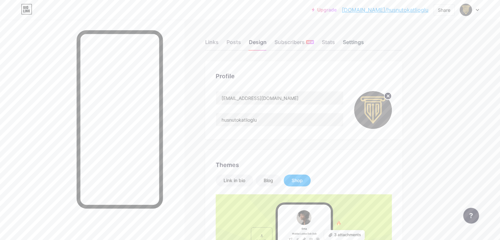
click at [364, 43] on div "Settings" at bounding box center [353, 44] width 21 height 12
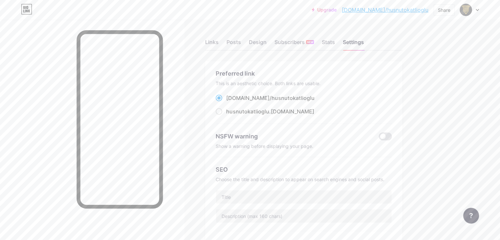
click at [470, 215] on icon at bounding box center [471, 215] width 3 height 5
click at [475, 13] on div at bounding box center [469, 10] width 19 height 12
click at [434, 73] on link "Account settings" at bounding box center [438, 75] width 82 height 18
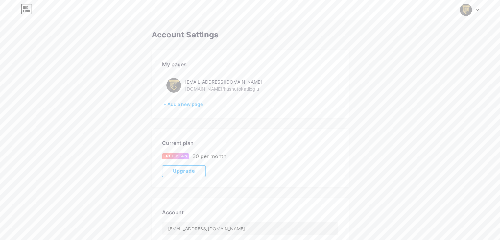
click at [194, 83] on div "[EMAIL_ADDRESS][DOMAIN_NAME]" at bounding box center [231, 81] width 93 height 7
click at [170, 88] on img at bounding box center [173, 85] width 15 height 15
click at [478, 12] on div at bounding box center [469, 10] width 19 height 12
click at [478, 7] on div at bounding box center [469, 10] width 19 height 12
click at [284, 88] on div "[EMAIL_ADDRESS][DOMAIN_NAME] [DOMAIN_NAME]/husnutokatlioglu" at bounding box center [250, 85] width 176 height 23
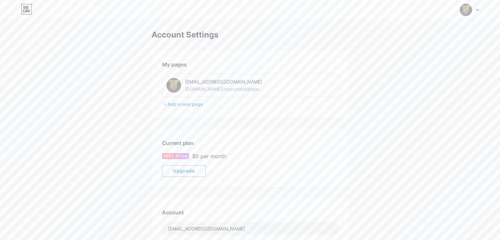
click at [25, 10] on icon at bounding box center [25, 11] width 1 height 3
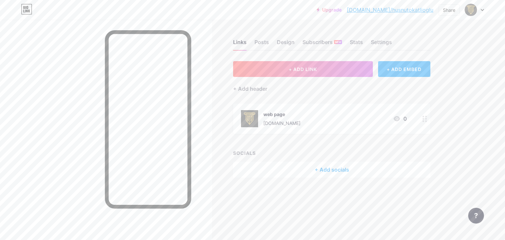
click at [425, 118] on icon at bounding box center [425, 119] width 5 height 6
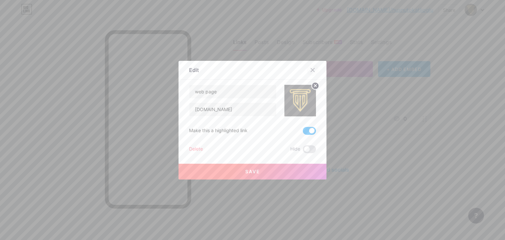
click at [310, 69] on icon at bounding box center [312, 69] width 5 height 5
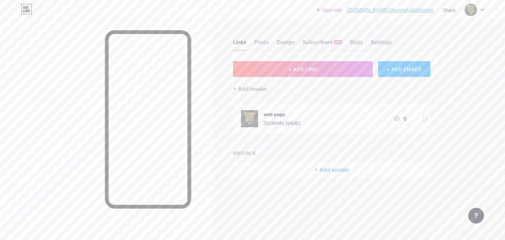
click at [398, 71] on div "+ ADD EMBED" at bounding box center [404, 69] width 52 height 16
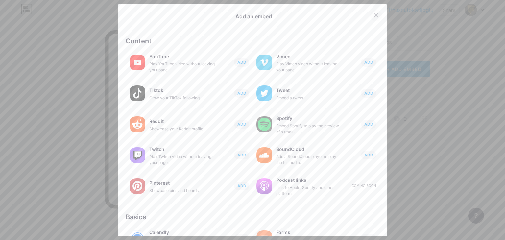
click at [374, 14] on icon at bounding box center [376, 15] width 5 height 5
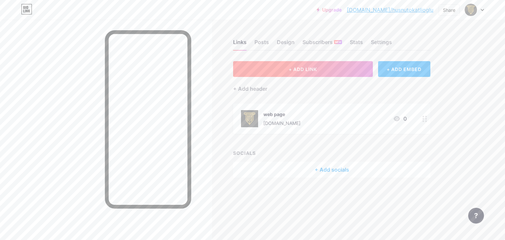
click at [331, 65] on button "+ ADD LINK" at bounding box center [303, 69] width 140 height 16
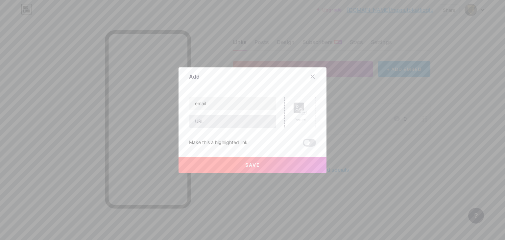
type input "email"
click at [216, 123] on input "text" at bounding box center [232, 121] width 87 height 13
click at [207, 107] on input "email" at bounding box center [232, 103] width 87 height 13
type input "whatsapp"
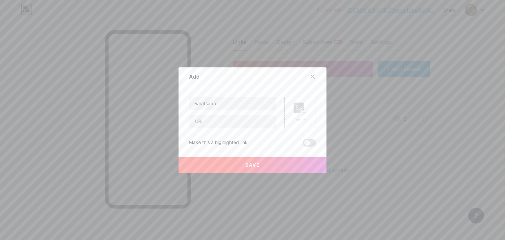
click at [302, 115] on div "Picture" at bounding box center [300, 113] width 13 height 20
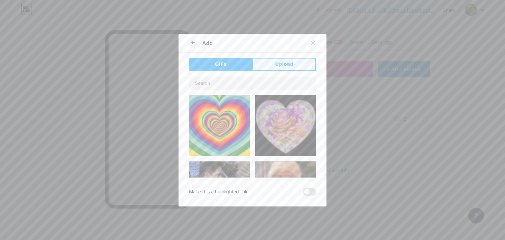
click at [279, 67] on span "Upload" at bounding box center [284, 64] width 18 height 7
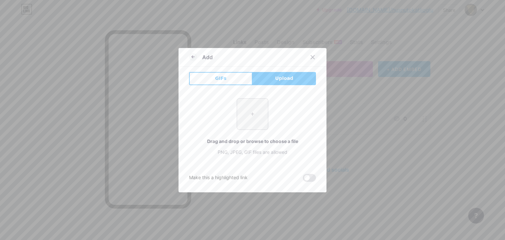
click at [240, 115] on input "file" at bounding box center [252, 114] width 31 height 31
type input "C:\fakepath\CiK93kQQWeLdYLC3SyTkeA.png"
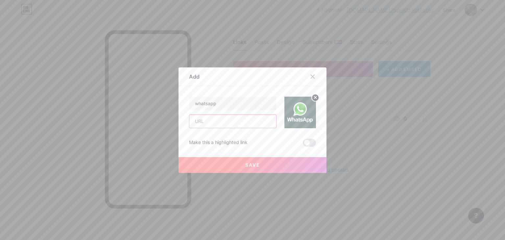
click at [216, 124] on input "text" at bounding box center [232, 121] width 87 height 13
type input "wa.me/+905338285055"
click at [230, 168] on button "Save" at bounding box center [253, 165] width 148 height 16
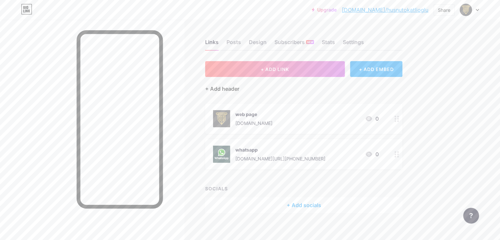
click at [239, 88] on div "+ Add header" at bounding box center [222, 89] width 34 height 8
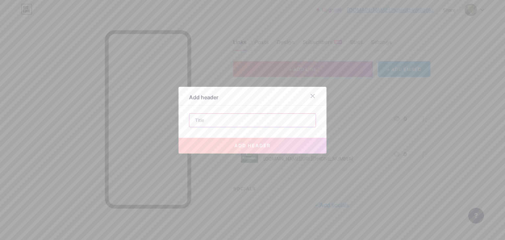
click at [205, 120] on input "text" at bounding box center [252, 120] width 126 height 13
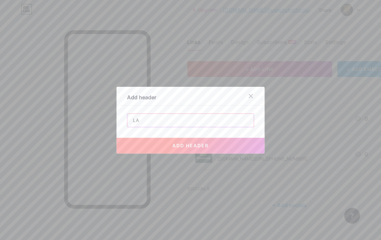
type input "L"
type input "O"
type input "OFIS LOKASYONU"
click at [197, 146] on span "add header" at bounding box center [190, 146] width 36 height 6
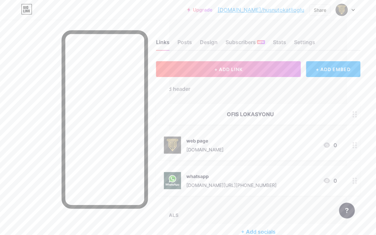
scroll to position [0, 39]
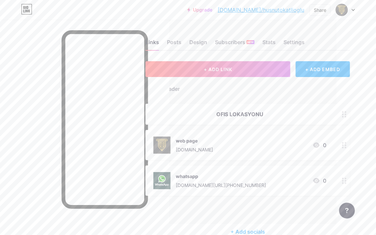
drag, startPoint x: 288, startPoint y: 97, endPoint x: 351, endPoint y: 100, distance: 62.6
click at [350, 100] on div "+ ADD LINK + ADD EMBED + Add header OFIS LOKASYONU web page www.tokatlioglu.law…" at bounding box center [247, 150] width 204 height 178
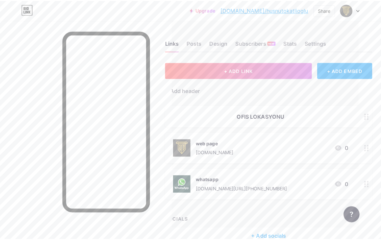
scroll to position [0, 18]
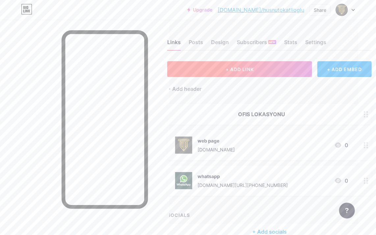
click at [257, 67] on button "+ ADD LINK" at bounding box center [239, 69] width 145 height 16
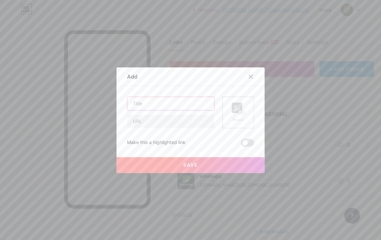
click at [161, 104] on input "text" at bounding box center [170, 103] width 87 height 13
type input "OFIS LOKASYONU"
click at [166, 125] on input "text" at bounding box center [170, 121] width 87 height 13
paste input "https://maps.app.goo.gl/W3ChMh1cRRevRupd8"
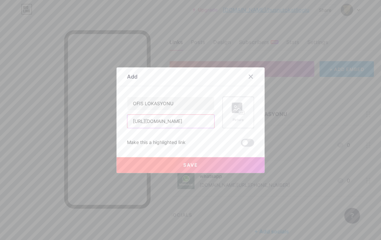
type input "https://maps.app.goo.gl/W3ChMh1cRRevRupd8"
click at [235, 111] on rect at bounding box center [236, 108] width 11 height 11
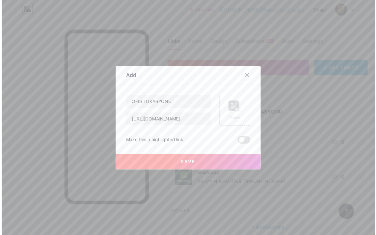
scroll to position [0, 0]
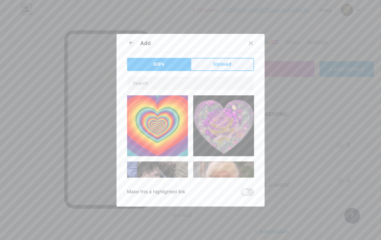
click at [230, 63] on button "Upload" at bounding box center [221, 64] width 63 height 13
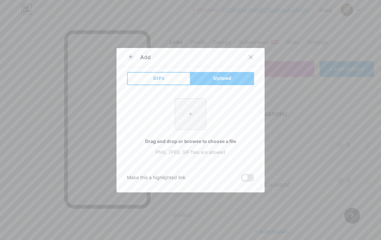
click at [187, 119] on input "file" at bounding box center [190, 114] width 31 height 31
type input "C:\fakepath\google-maps-2961754.webp"
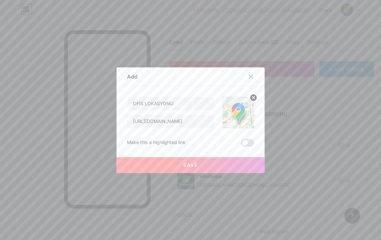
click at [178, 164] on button "Save" at bounding box center [190, 165] width 148 height 16
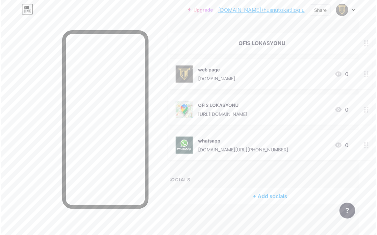
scroll to position [72, 18]
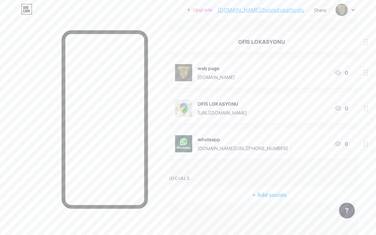
click at [198, 171] on div "+ ADD LINK + ADD EMBED + Add header OFIS LOKASYONU web page www.tokatlioglu.law…" at bounding box center [269, 96] width 204 height 214
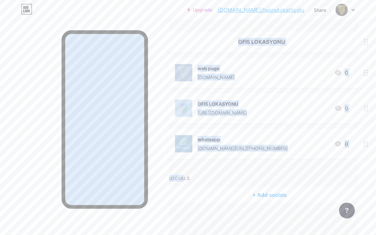
drag, startPoint x: 185, startPoint y: 177, endPoint x: 155, endPoint y: 177, distance: 30.3
click at [155, 177] on div "Links Posts Design Subscribers NEW Stats Settings + ADD LINK + ADD EMBED + Add …" at bounding box center [190, 82] width 417 height 308
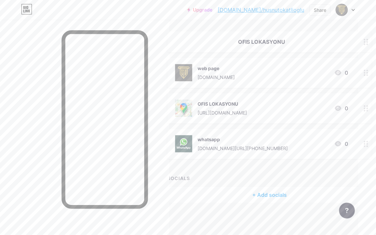
click at [214, 174] on div "+ ADD LINK + ADD EMBED + Add header OFIS LOKASYONU web page www.tokatlioglu.law…" at bounding box center [269, 96] width 204 height 214
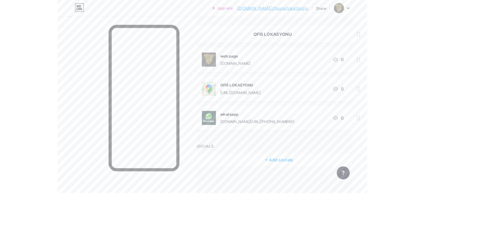
scroll to position [67, 0]
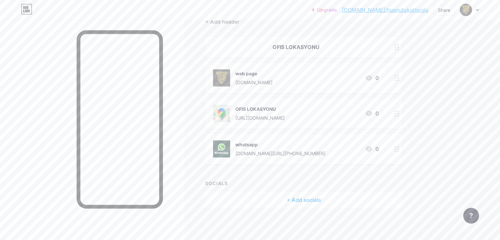
click at [332, 200] on div "+ Add socials" at bounding box center [303, 200] width 197 height 16
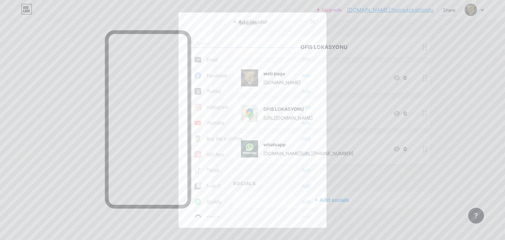
click at [312, 23] on icon at bounding box center [313, 22] width 4 height 4
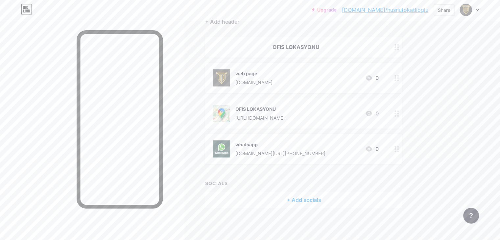
click at [399, 45] on icon at bounding box center [397, 47] width 5 height 6
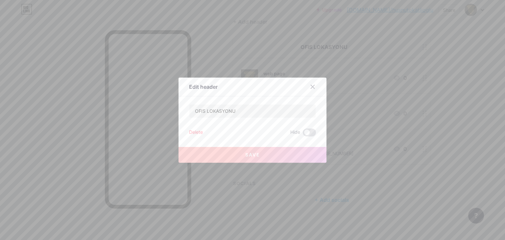
click at [236, 154] on button "Save" at bounding box center [253, 155] width 148 height 16
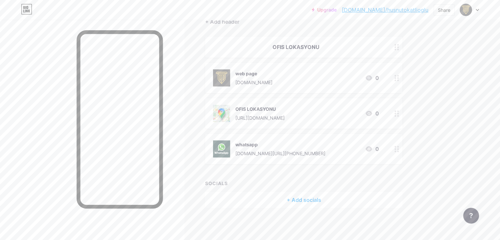
click at [371, 50] on div "OFIS LOKASYONU" at bounding box center [296, 47] width 166 height 8
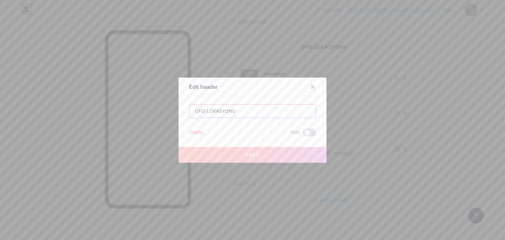
click at [219, 113] on input "OFIS LOKASYONU" at bounding box center [252, 111] width 126 height 13
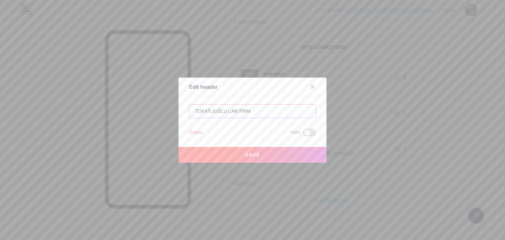
type input "TOKATLIOĞLU LAW FIRM"
click at [252, 152] on span "Save" at bounding box center [252, 155] width 15 height 6
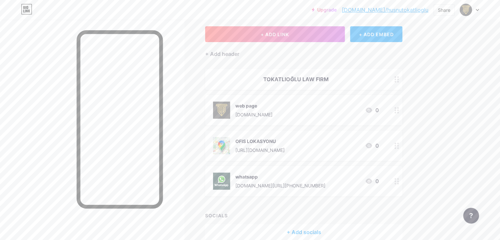
scroll to position [23, 0]
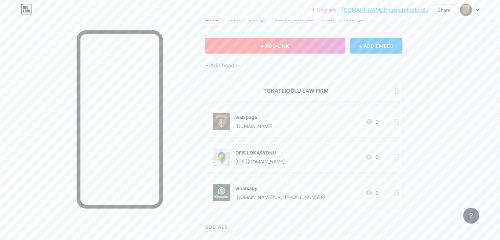
click at [289, 47] on span "+ ADD LINK" at bounding box center [275, 46] width 28 height 6
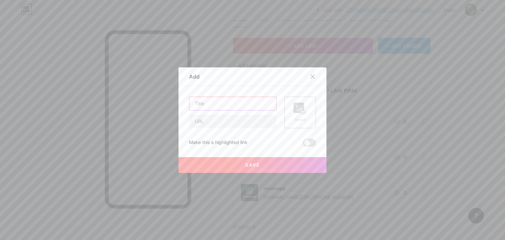
click at [231, 105] on input "text" at bounding box center [232, 103] width 87 height 13
type input "T"
type input "EMAIL"
click at [221, 116] on input "text" at bounding box center [232, 121] width 87 height 13
click at [206, 101] on input "EMAIL" at bounding box center [232, 103] width 87 height 13
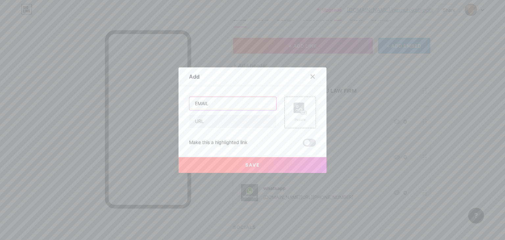
click at [206, 101] on input "EMAIL" at bounding box center [232, 103] width 87 height 13
click at [310, 76] on icon at bounding box center [312, 76] width 5 height 5
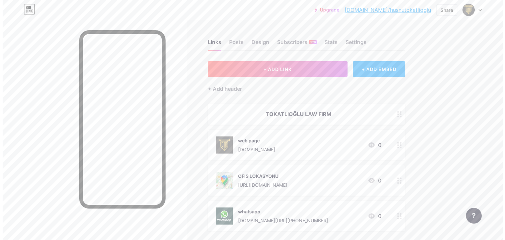
scroll to position [67, 0]
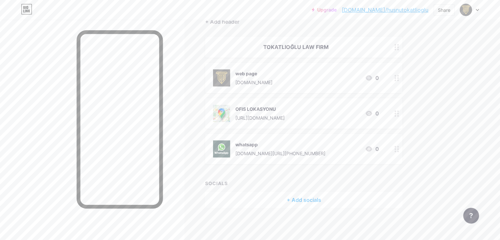
click at [334, 200] on div "+ Add socials" at bounding box center [303, 200] width 197 height 16
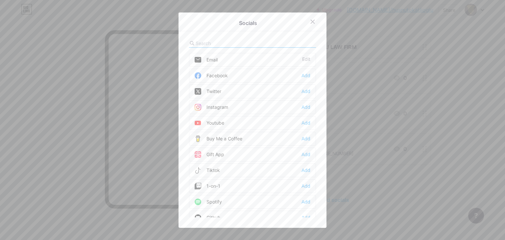
click at [227, 61] on div "Email Edit" at bounding box center [252, 60] width 127 height 14
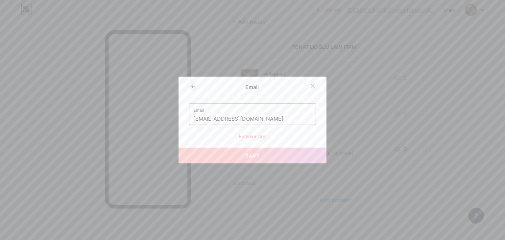
click at [249, 159] on button "Save" at bounding box center [253, 156] width 148 height 16
click at [311, 85] on icon at bounding box center [313, 86] width 4 height 4
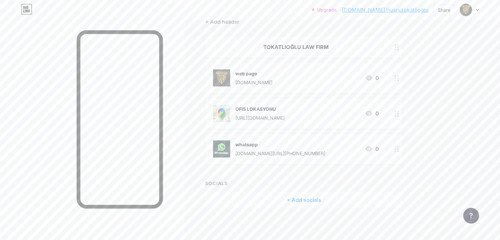
click at [331, 200] on div "+ Add socials" at bounding box center [303, 200] width 197 height 16
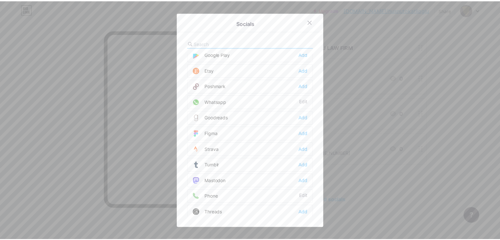
scroll to position [587, 0]
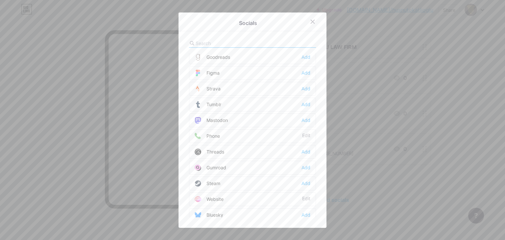
click at [210, 133] on div "Phone" at bounding box center [207, 136] width 25 height 7
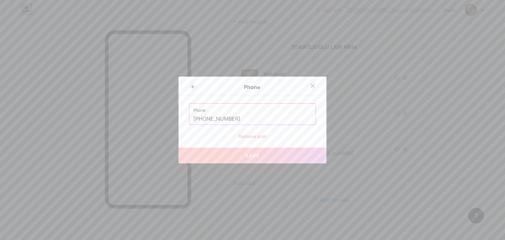
click at [259, 154] on button "Save" at bounding box center [253, 156] width 148 height 16
click at [310, 83] on icon at bounding box center [312, 85] width 5 height 5
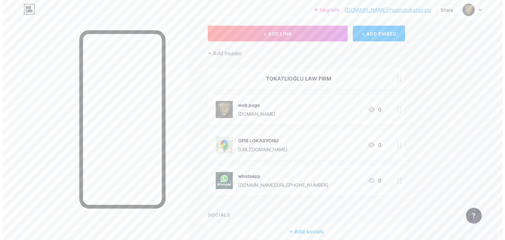
scroll to position [0, 0]
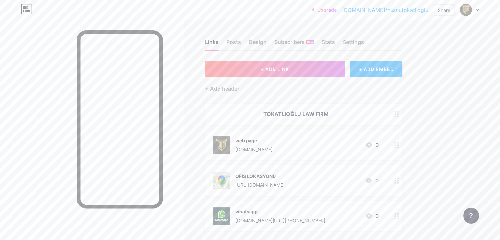
click at [285, 176] on div "OFIS LOKASYONU" at bounding box center [259, 176] width 49 height 7
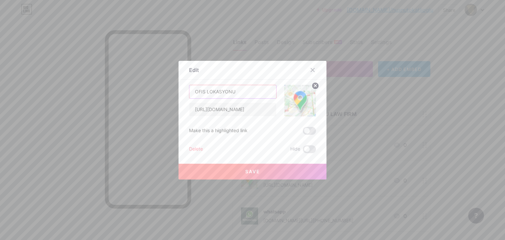
click at [192, 92] on input "OFIS LOKASYONU" at bounding box center [232, 91] width 87 height 13
type input "LEFKOŞA OFIS LOKASYONU"
click at [264, 171] on button "Save" at bounding box center [253, 172] width 148 height 16
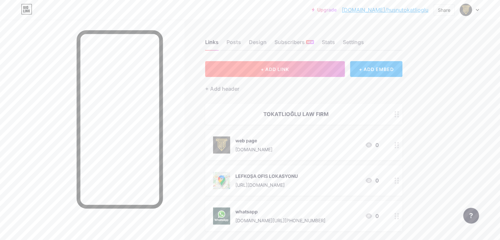
click at [289, 70] on span "+ ADD LINK" at bounding box center [275, 69] width 28 height 6
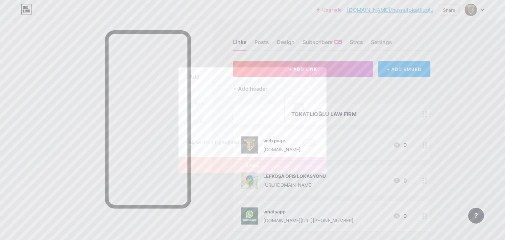
click at [296, 115] on div "Picture" at bounding box center [300, 113] width 13 height 20
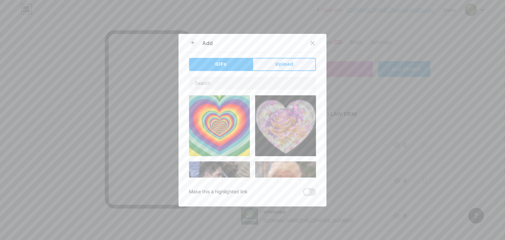
click at [287, 62] on span "Upload" at bounding box center [284, 64] width 18 height 7
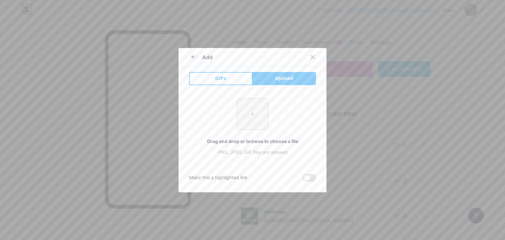
click at [255, 111] on input "file" at bounding box center [252, 114] width 31 height 31
type input "C:\fakepath\google-maps-2961754.webp"
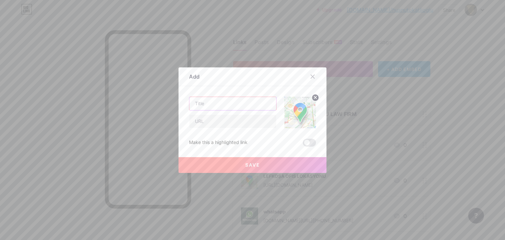
click at [214, 106] on input "text" at bounding box center [232, 103] width 87 height 13
type input "GİRNE OFİS LOKASYONU"
click at [220, 122] on input "text" at bounding box center [232, 121] width 87 height 13
paste input "https://maps.app.goo.gl/VCMdvNXAYbjmPsys6"
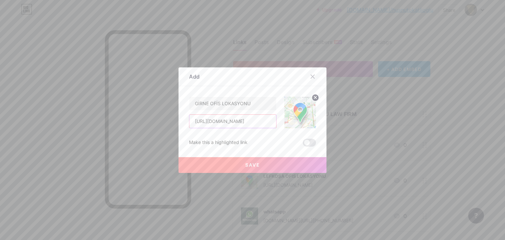
type input "https://maps.app.goo.gl/VCMdvNXAYbjmPsys6"
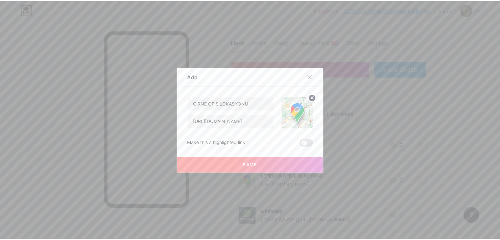
scroll to position [0, 0]
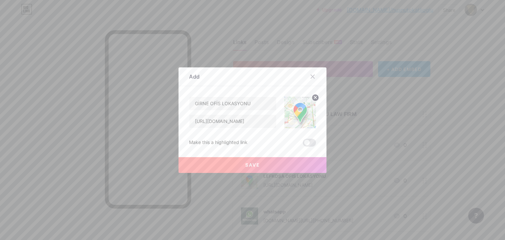
click at [255, 168] on button "Save" at bounding box center [253, 165] width 148 height 16
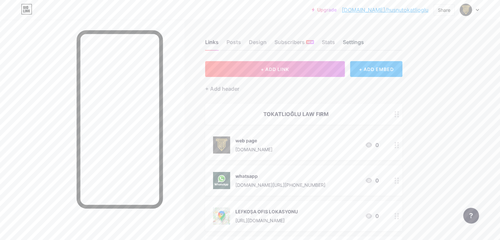
click at [364, 41] on div "Settings" at bounding box center [353, 44] width 21 height 12
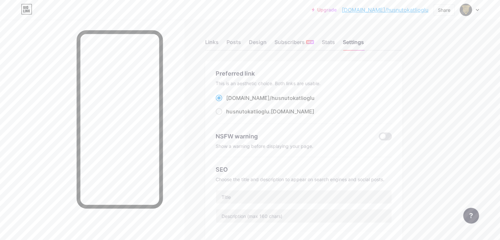
click at [478, 10] on icon at bounding box center [477, 10] width 3 height 2
click at [430, 75] on link "Account settings" at bounding box center [438, 75] width 82 height 18
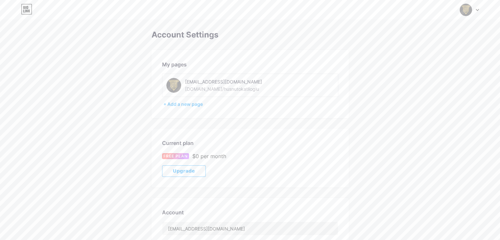
click at [478, 9] on icon at bounding box center [477, 10] width 3 height 2
click at [425, 90] on li "Logout" at bounding box center [438, 93] width 82 height 18
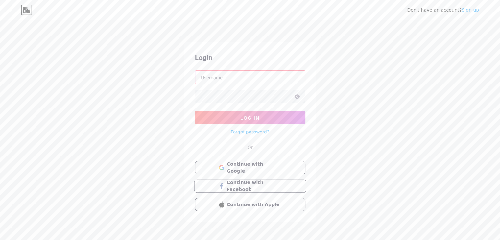
type input "[EMAIL_ADDRESS][DOMAIN_NAME]"
click at [296, 98] on icon at bounding box center [297, 96] width 6 height 4
click at [295, 96] on icon at bounding box center [297, 96] width 6 height 4
click at [298, 97] on icon at bounding box center [297, 96] width 6 height 4
click at [297, 96] on icon at bounding box center [297, 96] width 6 height 4
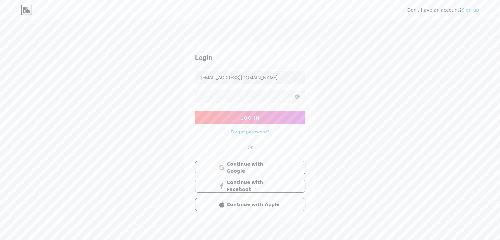
click at [298, 96] on icon at bounding box center [297, 96] width 6 height 5
click at [299, 97] on icon at bounding box center [297, 96] width 6 height 4
click at [249, 118] on span "Log In" at bounding box center [249, 118] width 19 height 6
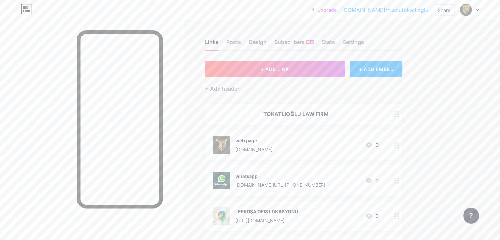
scroll to position [87, 0]
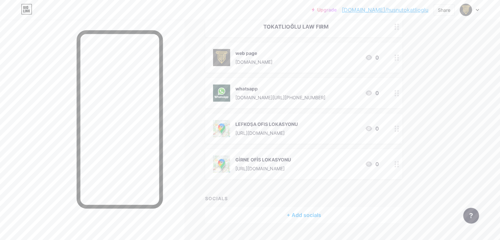
click at [298, 128] on div "LEFKOŞA OFIS LOKASYONU https://maps.app.goo.gl/W3ChMh1cRRevRupd8" at bounding box center [266, 128] width 62 height 17
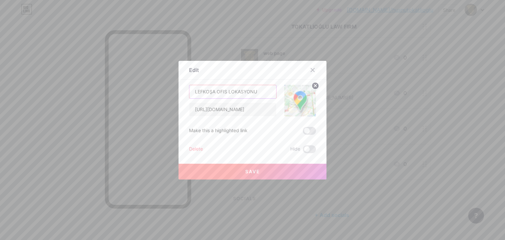
click at [221, 91] on input "LEFKOŞA OFIS LOKASYONU" at bounding box center [232, 91] width 87 height 13
type input "LEFKOŞA OFİS LOKASYONU"
click at [237, 176] on button "Save" at bounding box center [253, 172] width 148 height 16
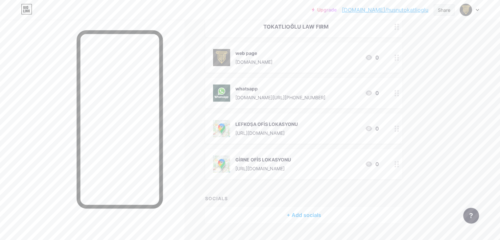
click at [443, 12] on div "Share" at bounding box center [444, 10] width 12 height 7
click at [399, 50] on div "Get my QR code" at bounding box center [398, 50] width 41 height 8
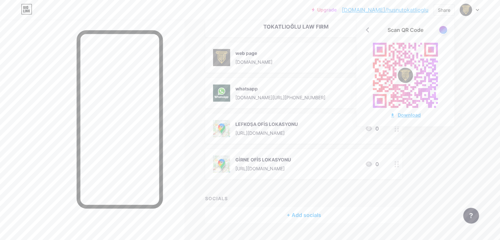
click at [404, 113] on div "Download" at bounding box center [405, 114] width 31 height 7
